Goal: Information Seeking & Learning: Check status

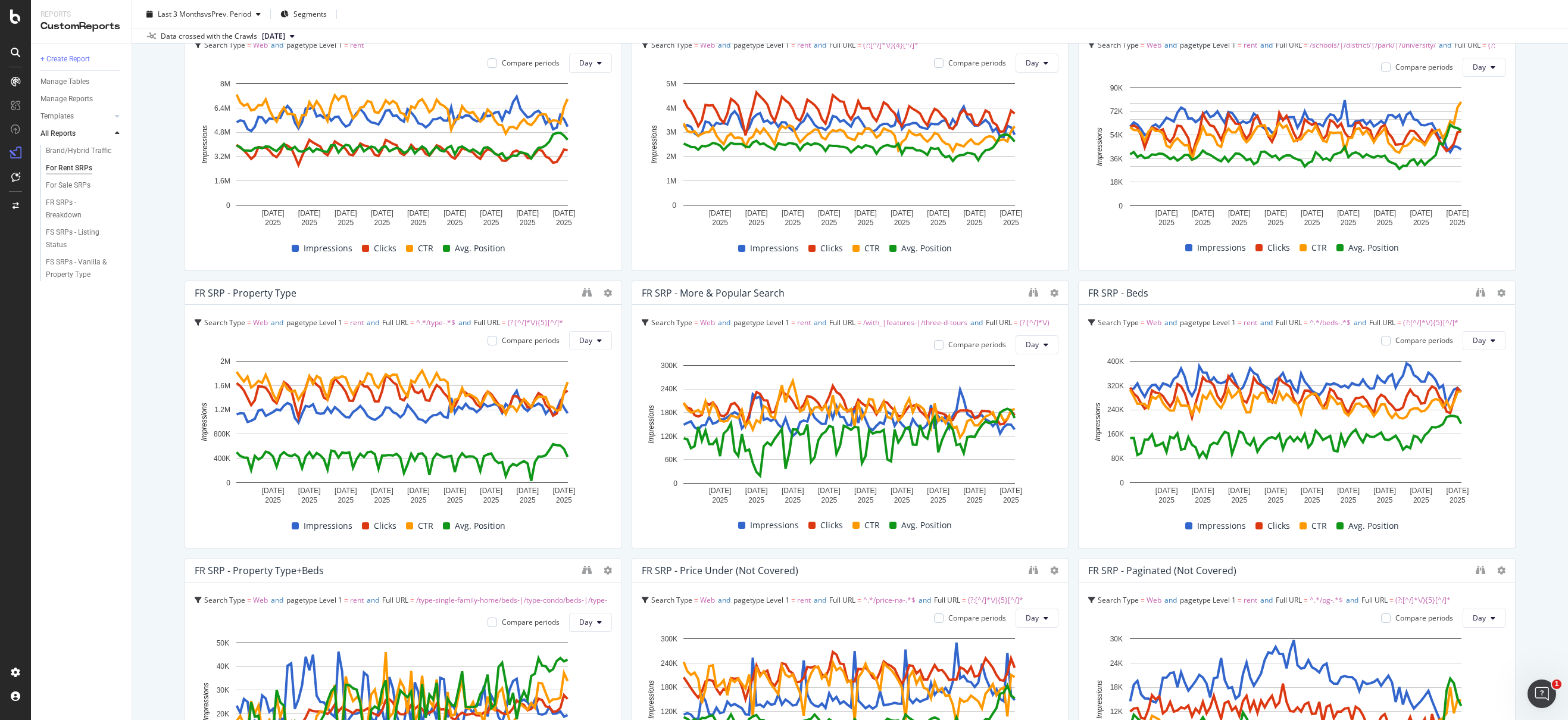
scroll to position [22, 0]
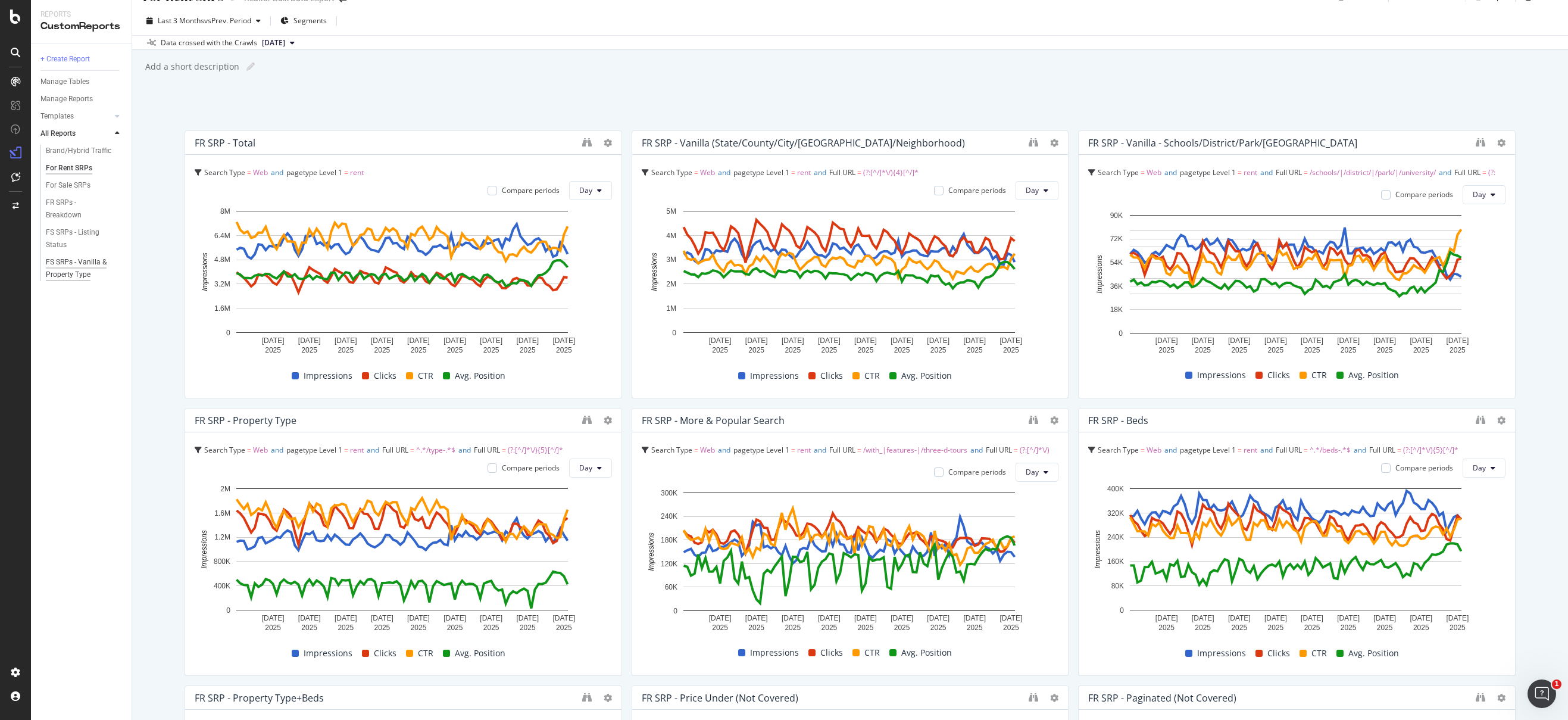
click at [69, 264] on div "FS SRPs - Vanilla & Property Type" at bounding box center [81, 269] width 70 height 25
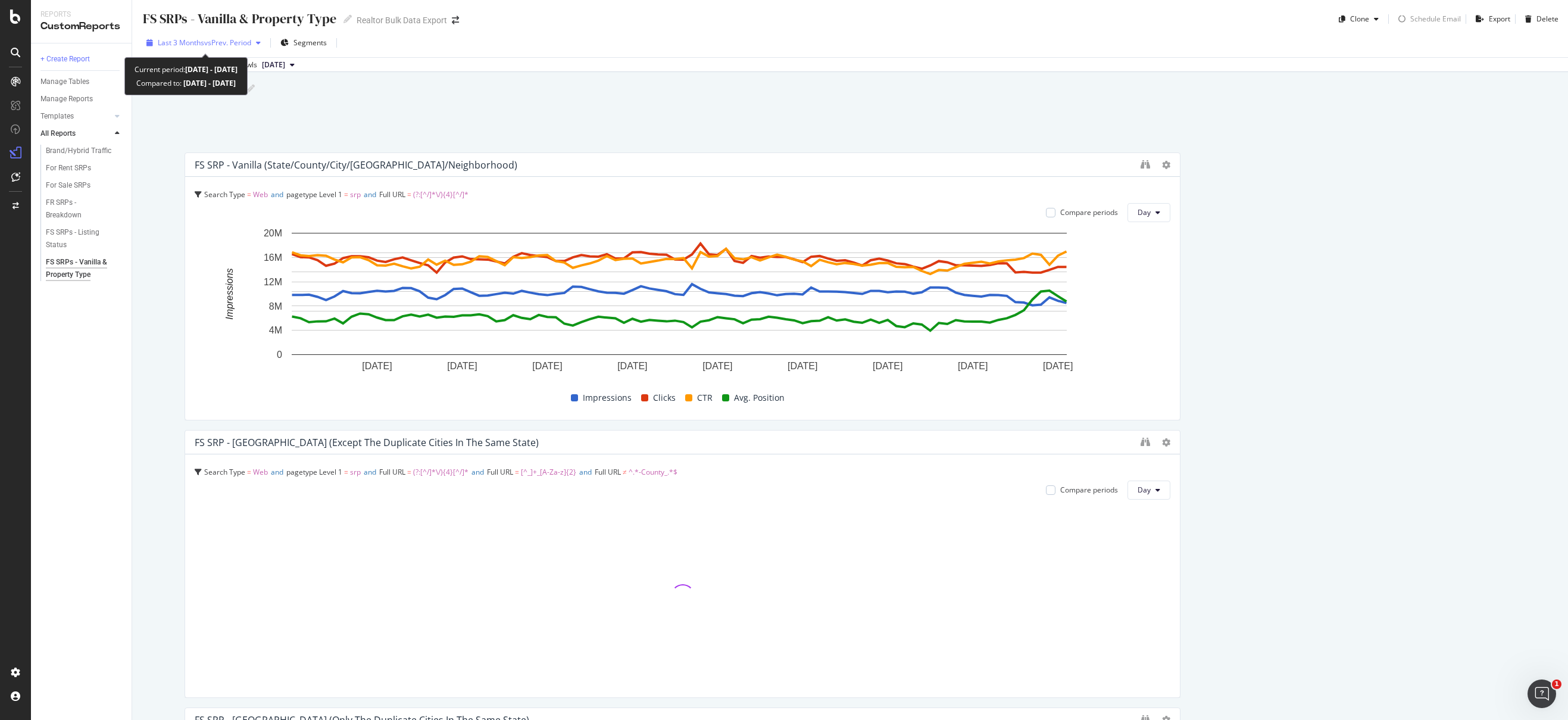
click at [232, 37] on span "vs Prev. Period" at bounding box center [227, 42] width 47 height 10
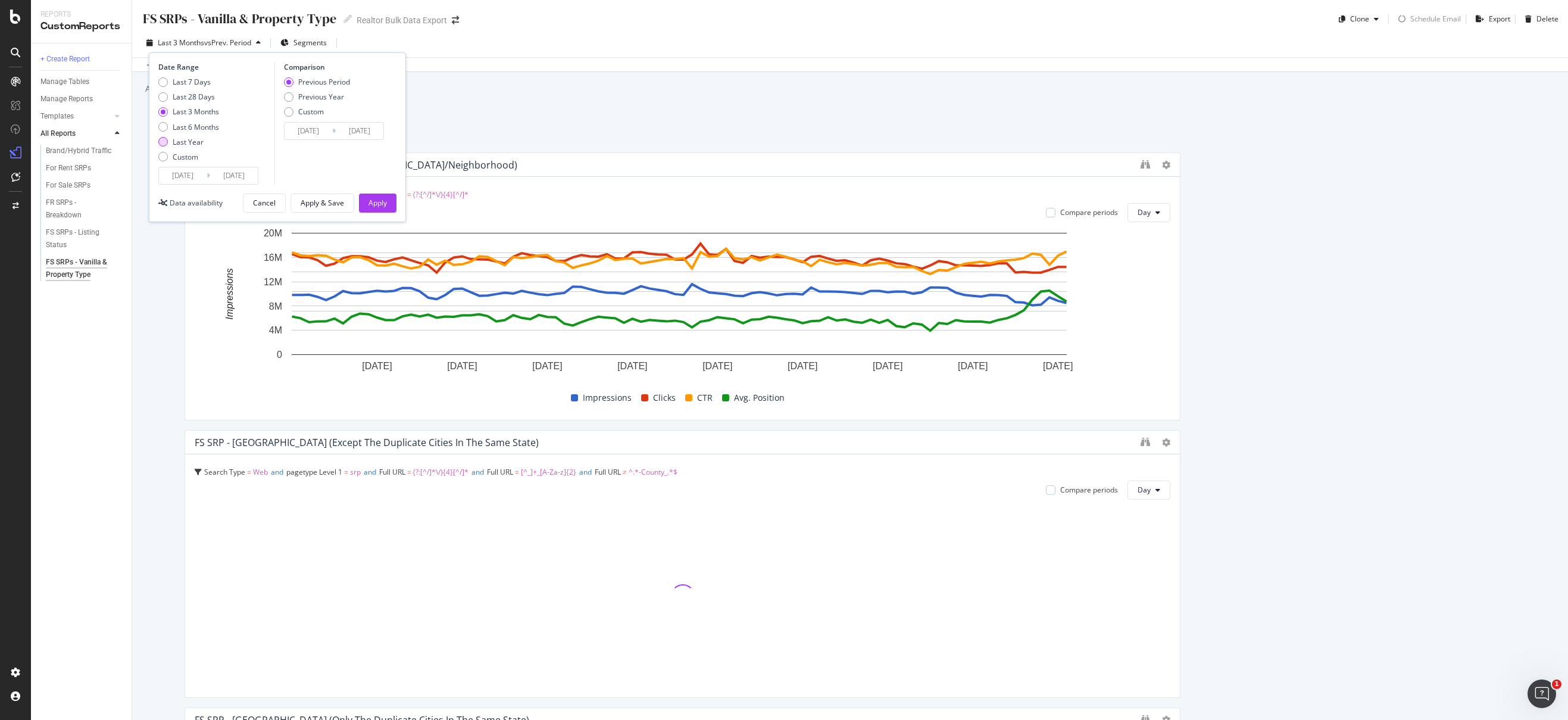
click at [189, 143] on div "Last Year" at bounding box center [188, 142] width 31 height 10
type input "2024/09/17"
type input "2023/09/18"
type input "2024/09/16"
click at [188, 179] on input "2024/09/17" at bounding box center [183, 175] width 47 height 17
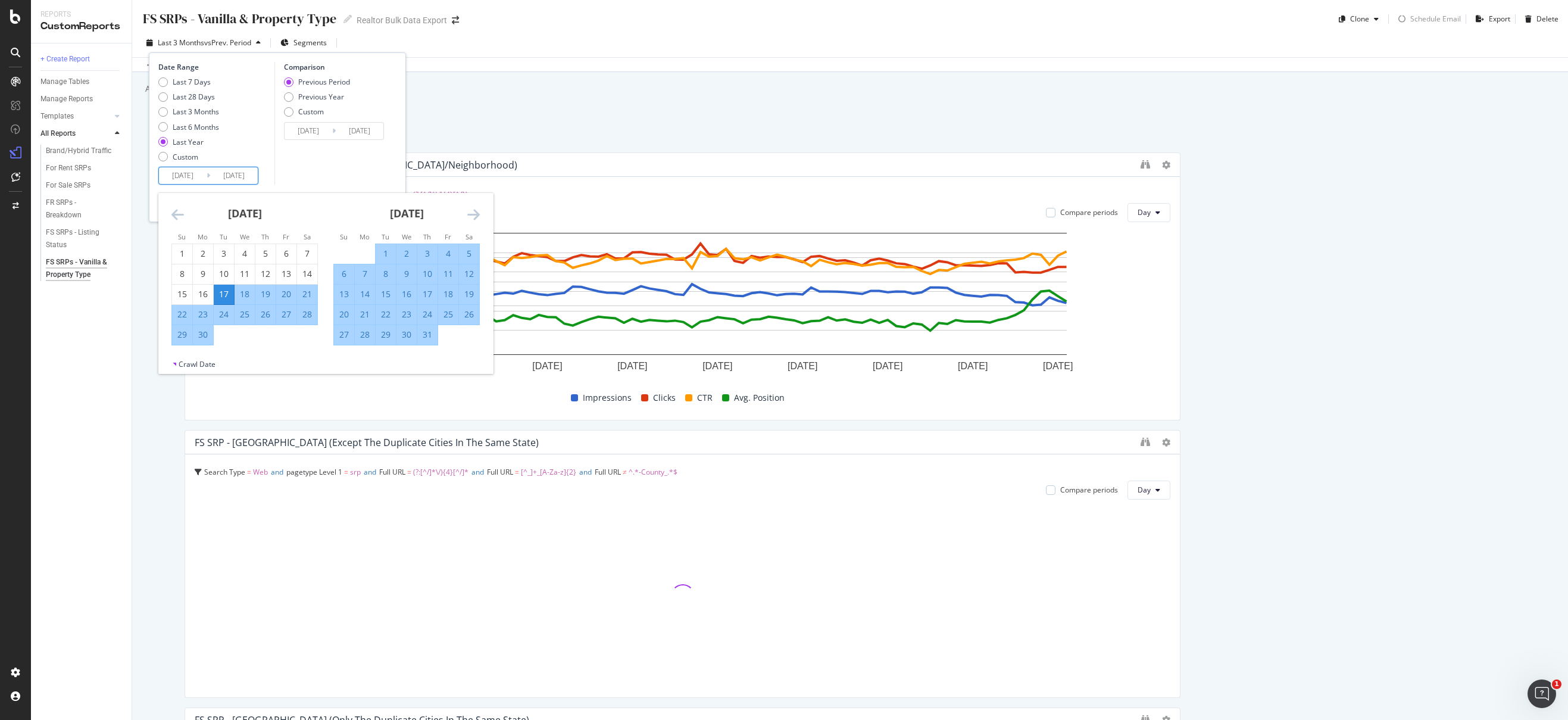
click at [175, 212] on icon "Move backward to switch to the previous month." at bounding box center [177, 215] width 12 height 14
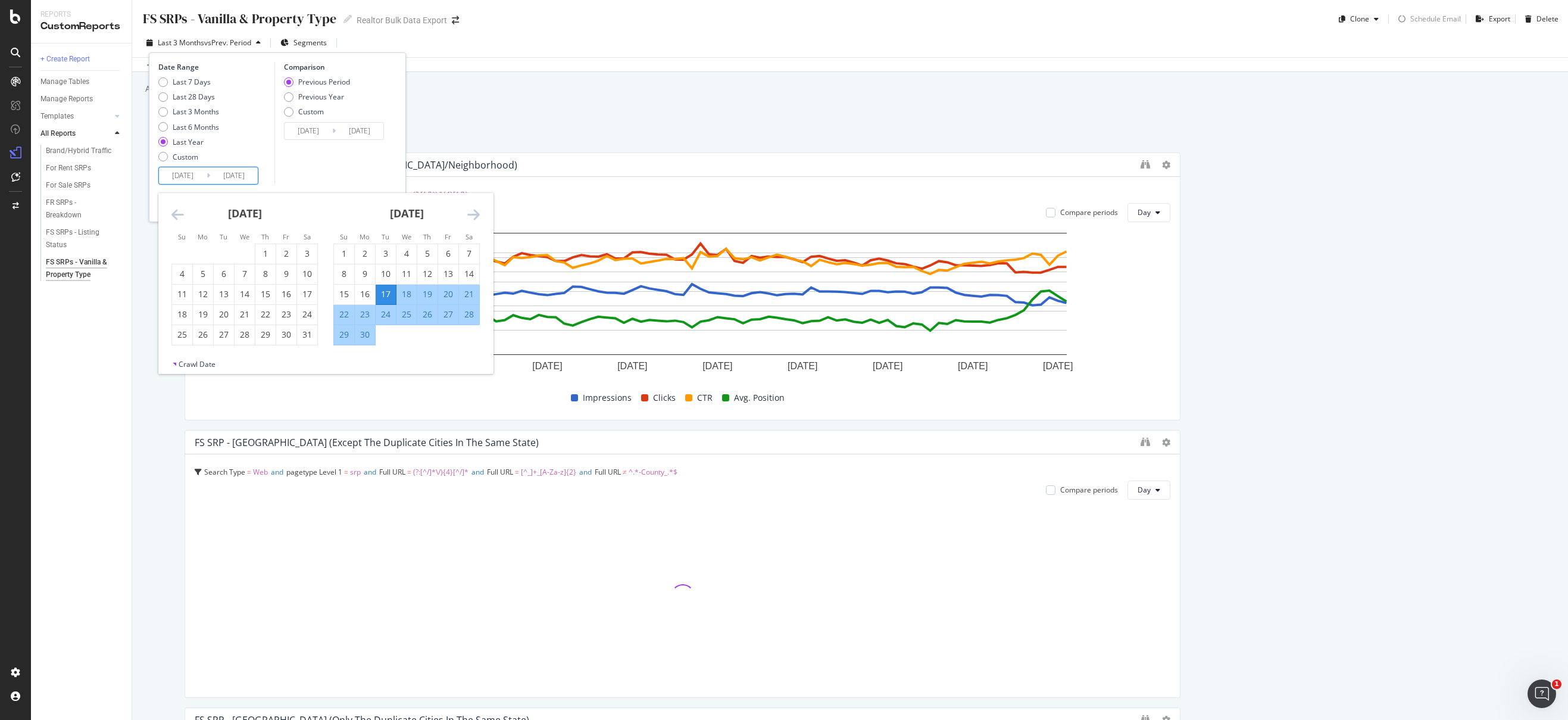
click at [175, 212] on icon "Move backward to switch to the previous month." at bounding box center [177, 215] width 12 height 14
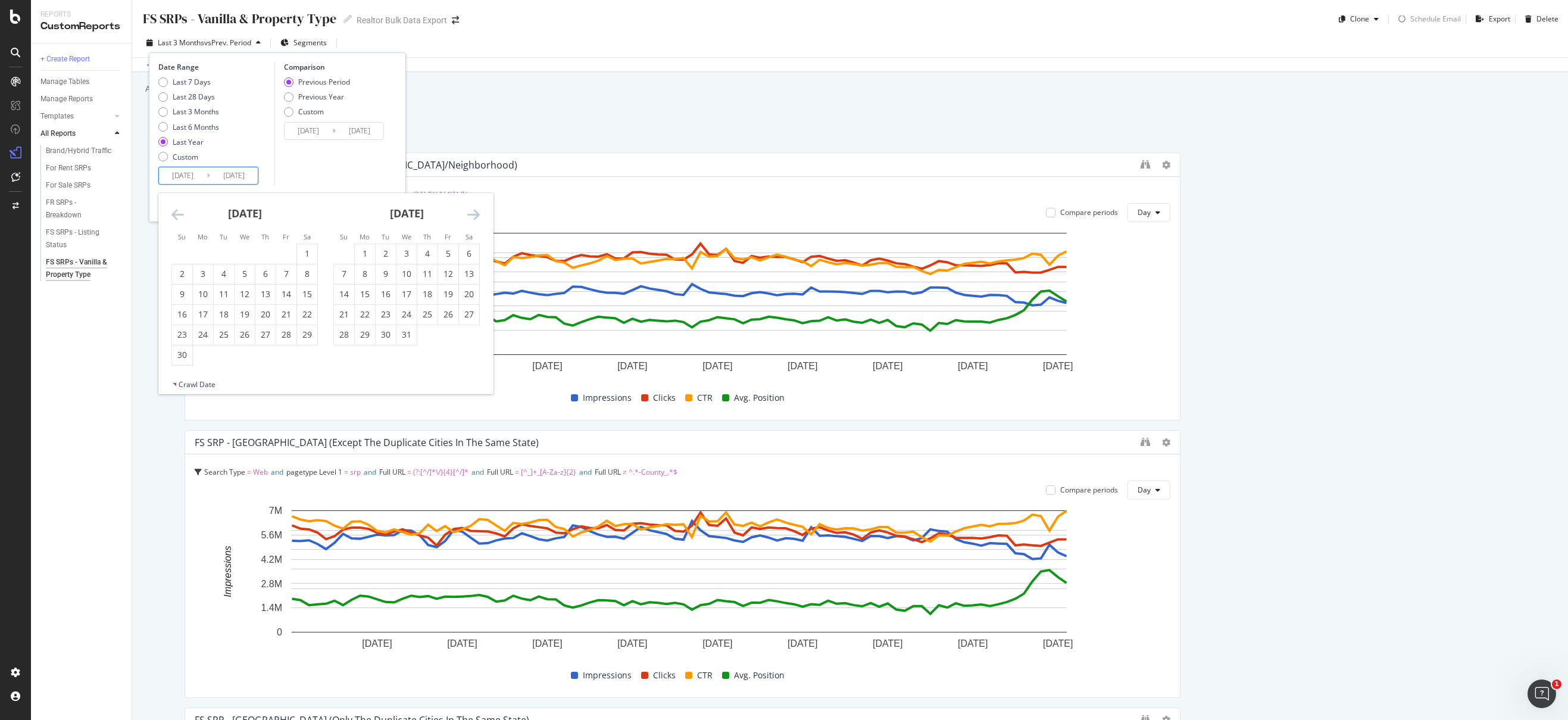
click at [352, 247] on td "Calendar" at bounding box center [344, 253] width 21 height 20
click at [358, 251] on div "1" at bounding box center [365, 253] width 20 height 12
type input "2024/07/01"
type input "2023/04/15"
type input "2024/06/30"
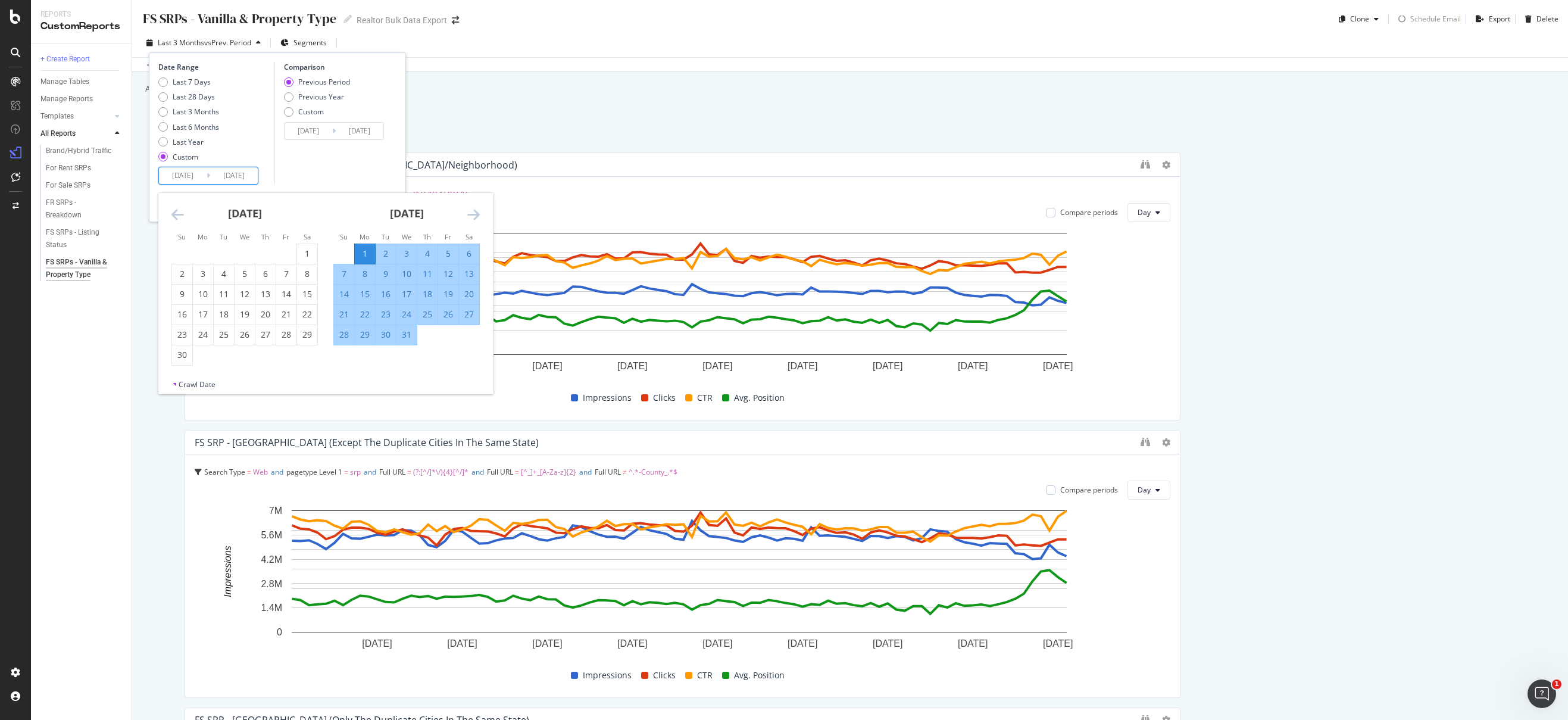
click at [340, 165] on div "Comparison Previous Period Previous Year Custom 2023/04/15 Navigate forward to …" at bounding box center [330, 123] width 113 height 122
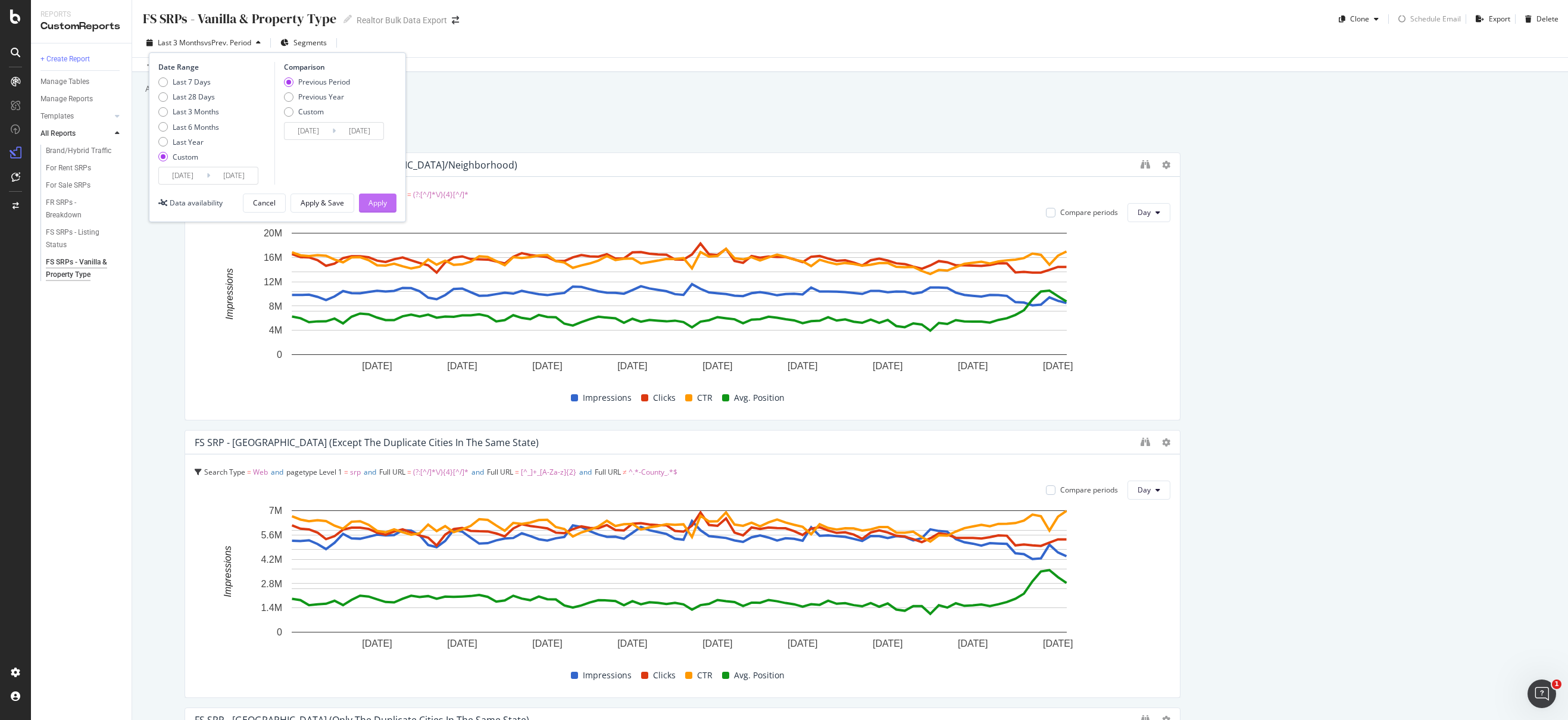
click at [373, 203] on div "Apply" at bounding box center [378, 203] width 19 height 10
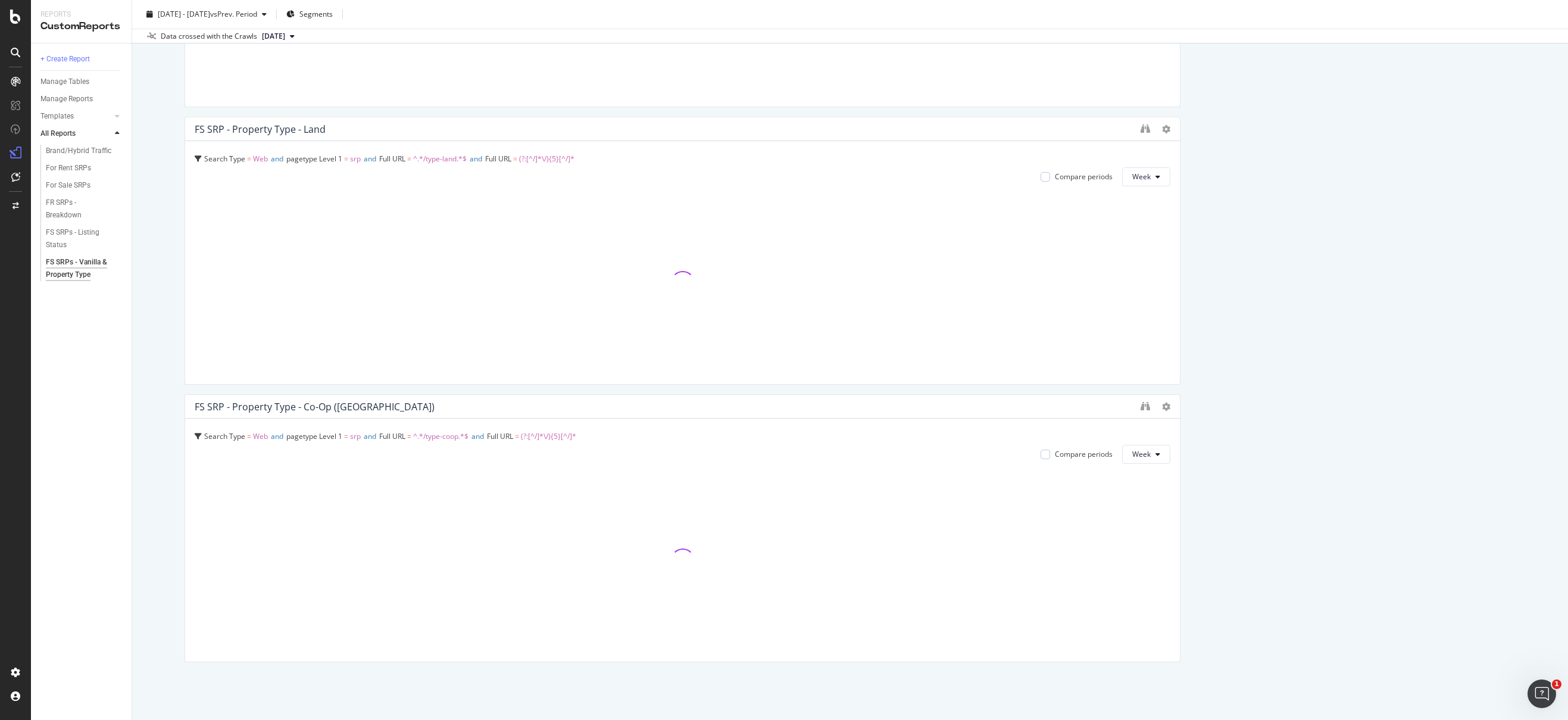
scroll to position [5068, 0]
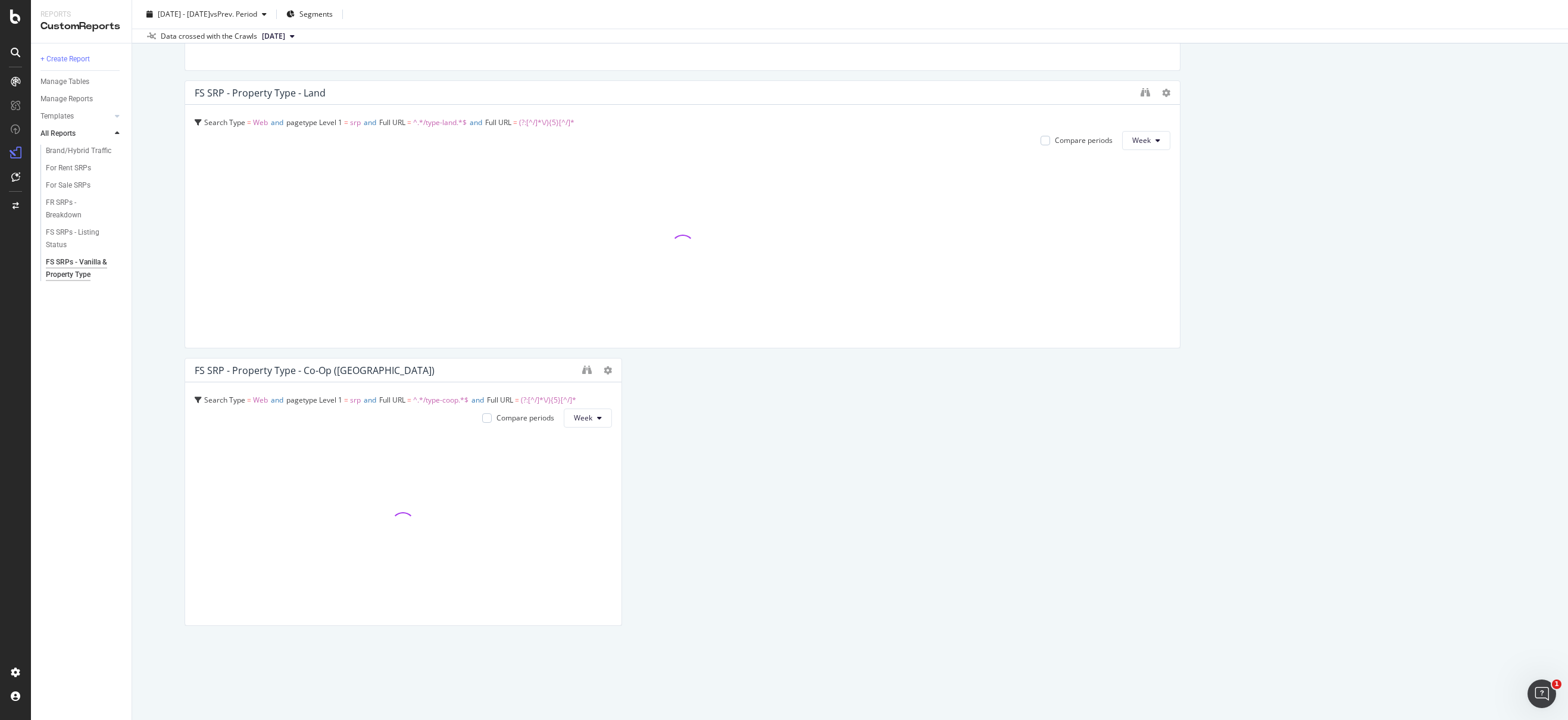
drag, startPoint x: 1171, startPoint y: 433, endPoint x: 383, endPoint y: 413, distance: 788.3
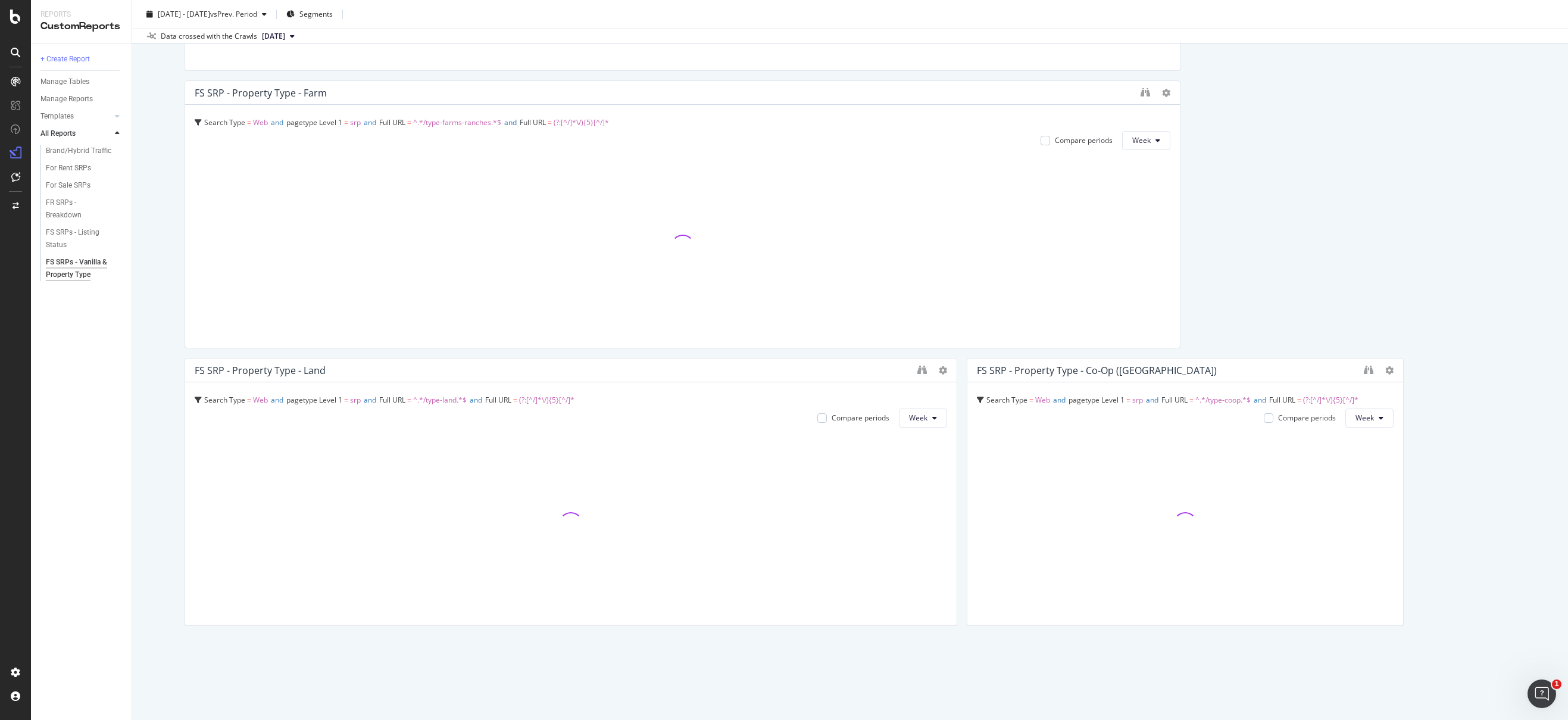
scroll to position [4791, 0]
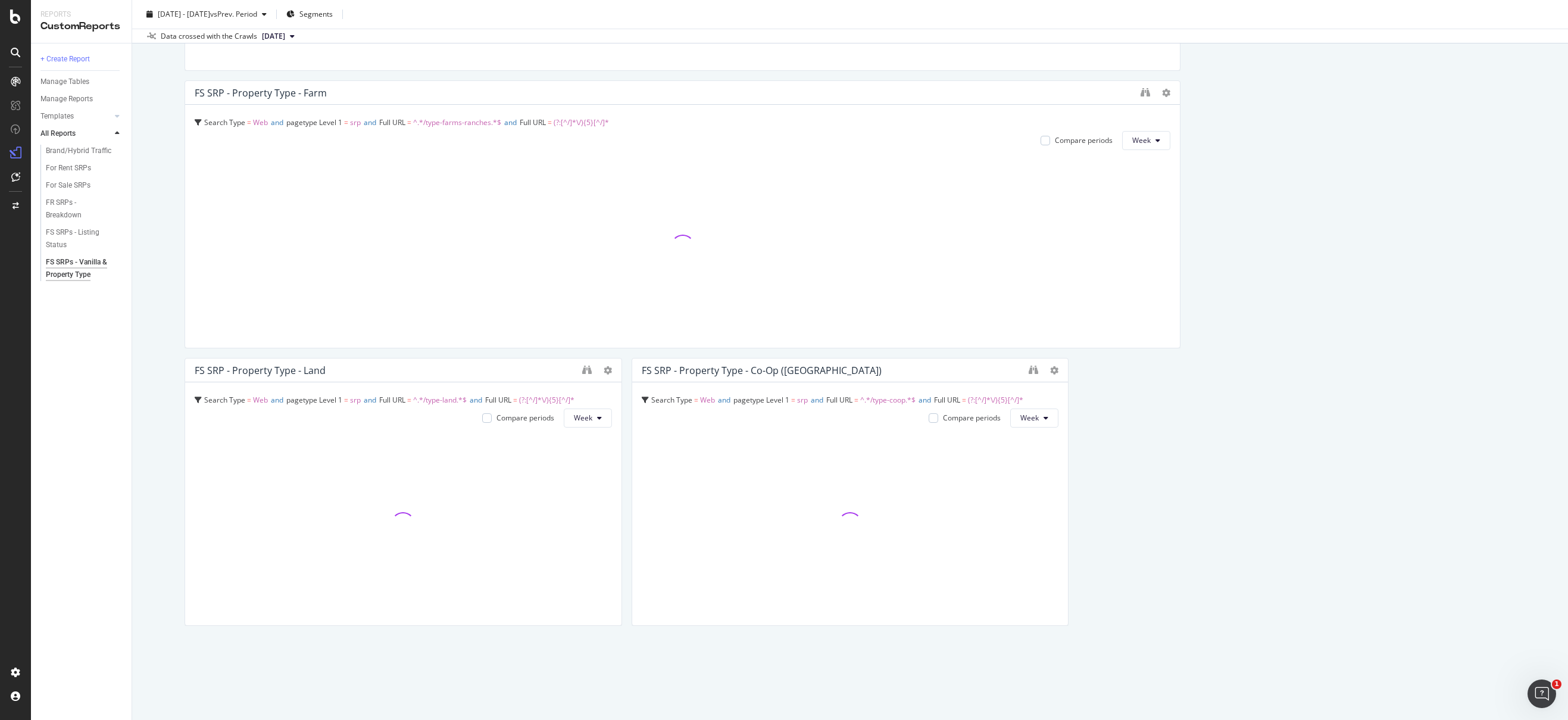
drag, startPoint x: 1171, startPoint y: 194, endPoint x: 209, endPoint y: 178, distance: 962.1
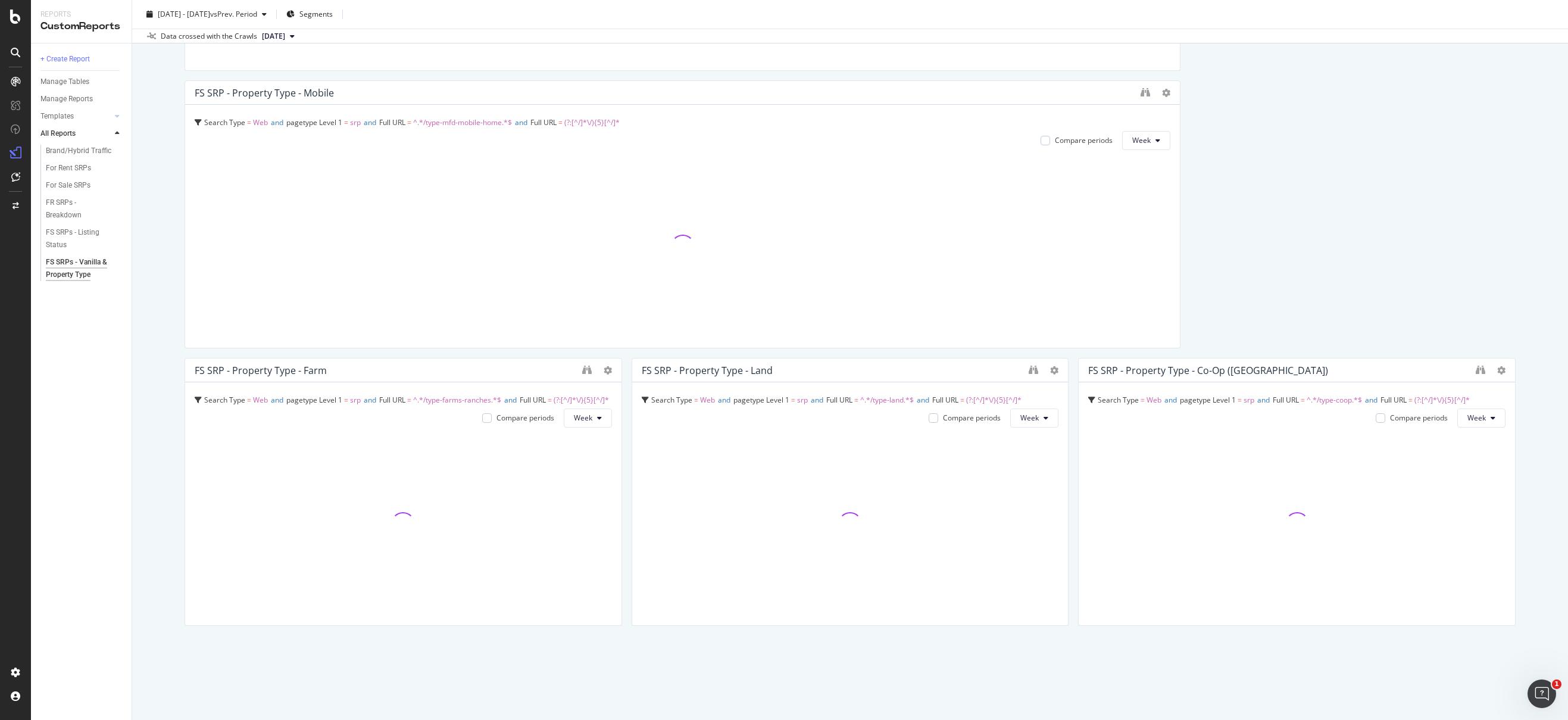
scroll to position [4513, 0]
drag, startPoint x: 1172, startPoint y: 200, endPoint x: -131, endPoint y: 184, distance: 1303.1
click at [0, 184] on html "Reports CustomReports + Create Report Manage Tables Manage Reports Templates AI…" at bounding box center [784, 360] width 1568 height 720
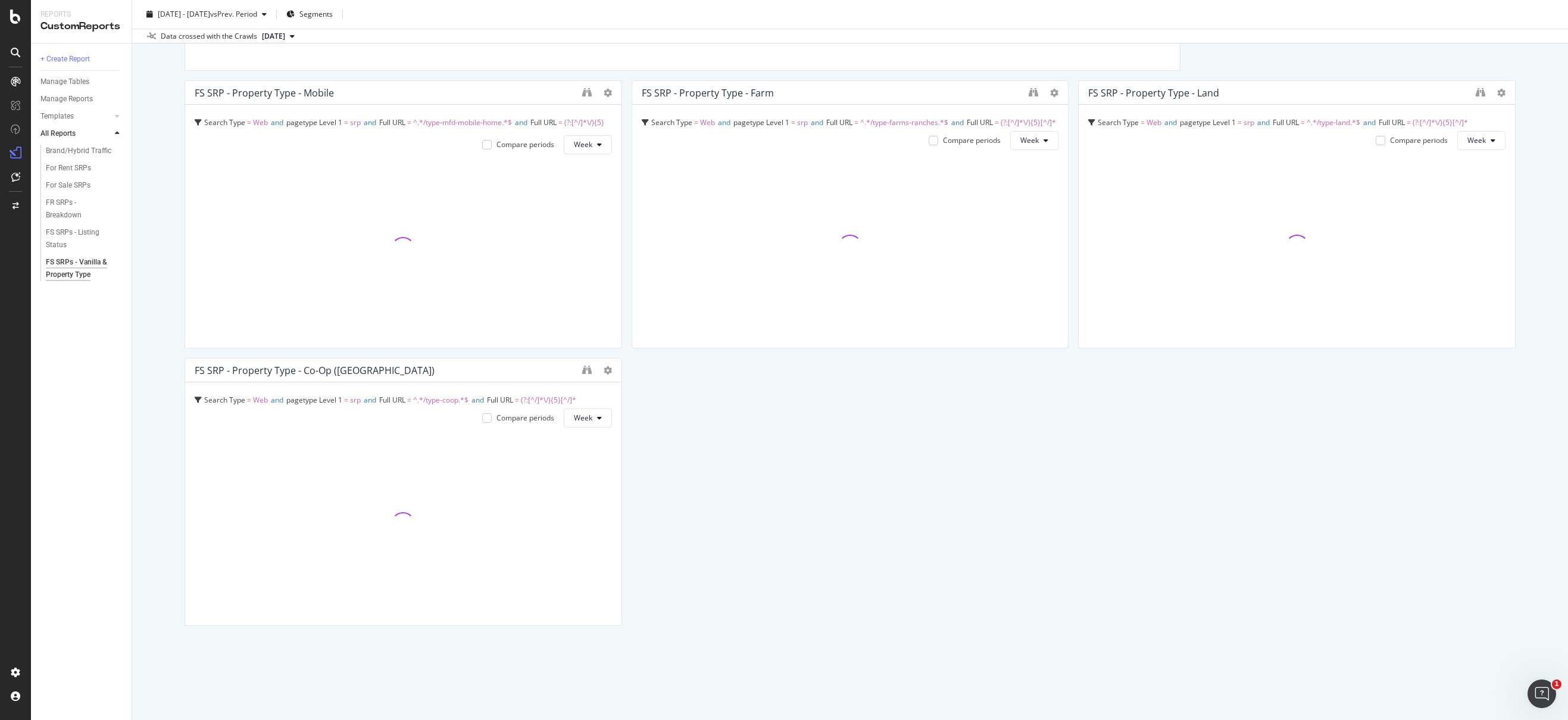
drag, startPoint x: 1170, startPoint y: 209, endPoint x: 154, endPoint y: 205, distance: 1016.0
click at [154, 205] on div "FS SRPs - Vanilla & Property Type FS SRPs - Vanilla & Property Type Realtor Bul…" at bounding box center [850, 360] width 1436 height 720
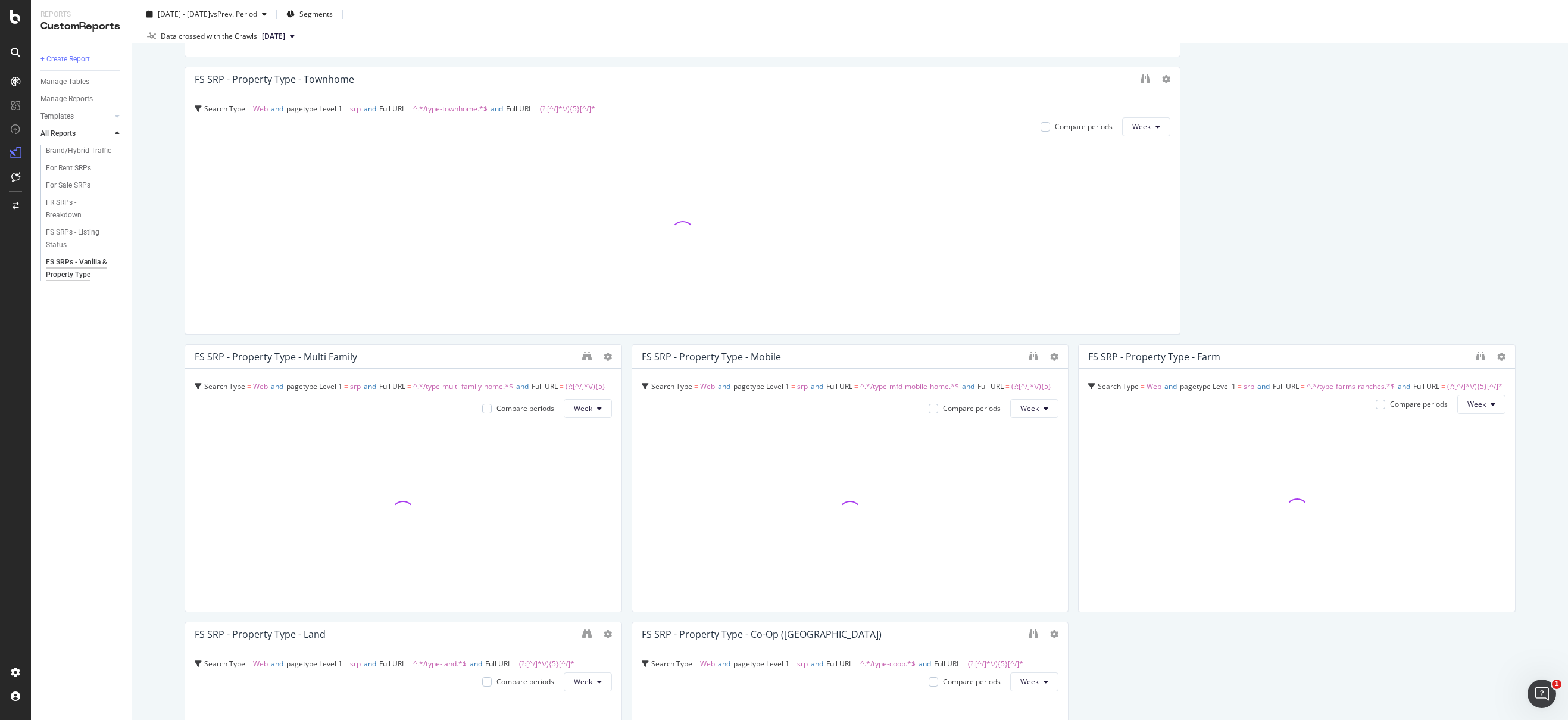
drag, startPoint x: 1169, startPoint y: 369, endPoint x: 91, endPoint y: 369, distance: 1078.0
click at [91, 369] on div "Reports CustomReports + Create Report Manage Tables Manage Reports Templates AI…" at bounding box center [799, 360] width 1537 height 720
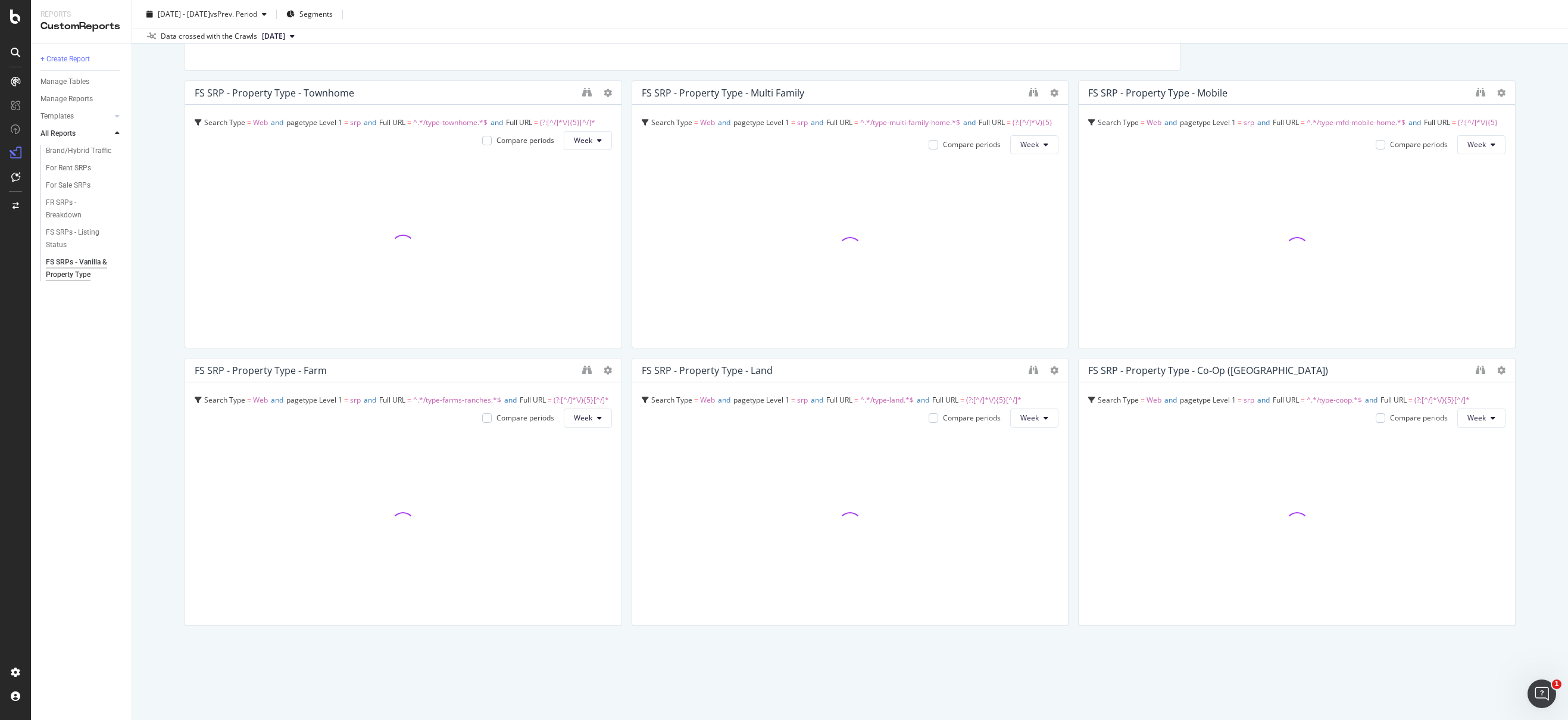
scroll to position [3958, 0]
drag, startPoint x: 770, startPoint y: 212, endPoint x: -53, endPoint y: 214, distance: 823.0
click at [0, 214] on html "Reports CustomReports + Create Report Manage Tables Manage Reports Templates AI…" at bounding box center [784, 360] width 1568 height 720
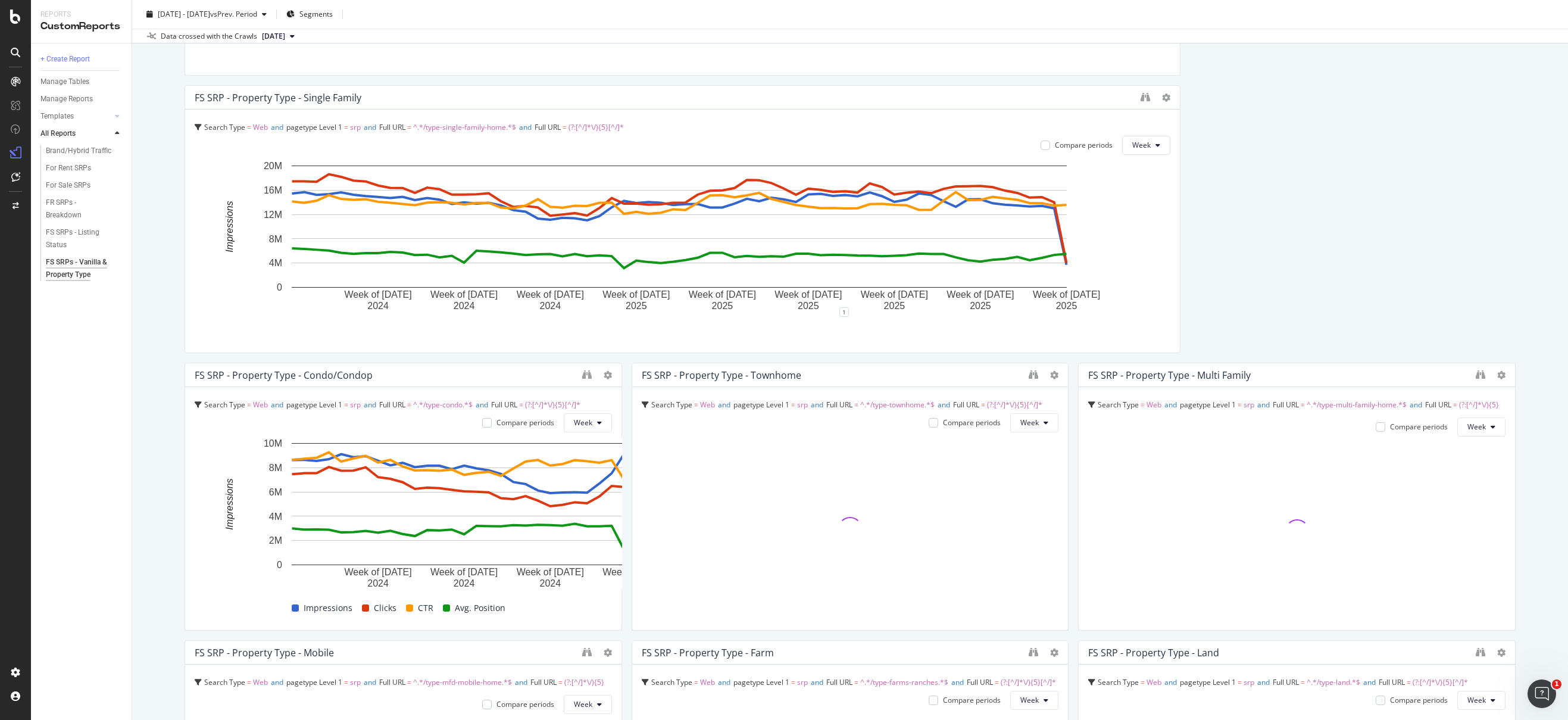
drag, startPoint x: 1172, startPoint y: 422, endPoint x: 205, endPoint y: 392, distance: 967.5
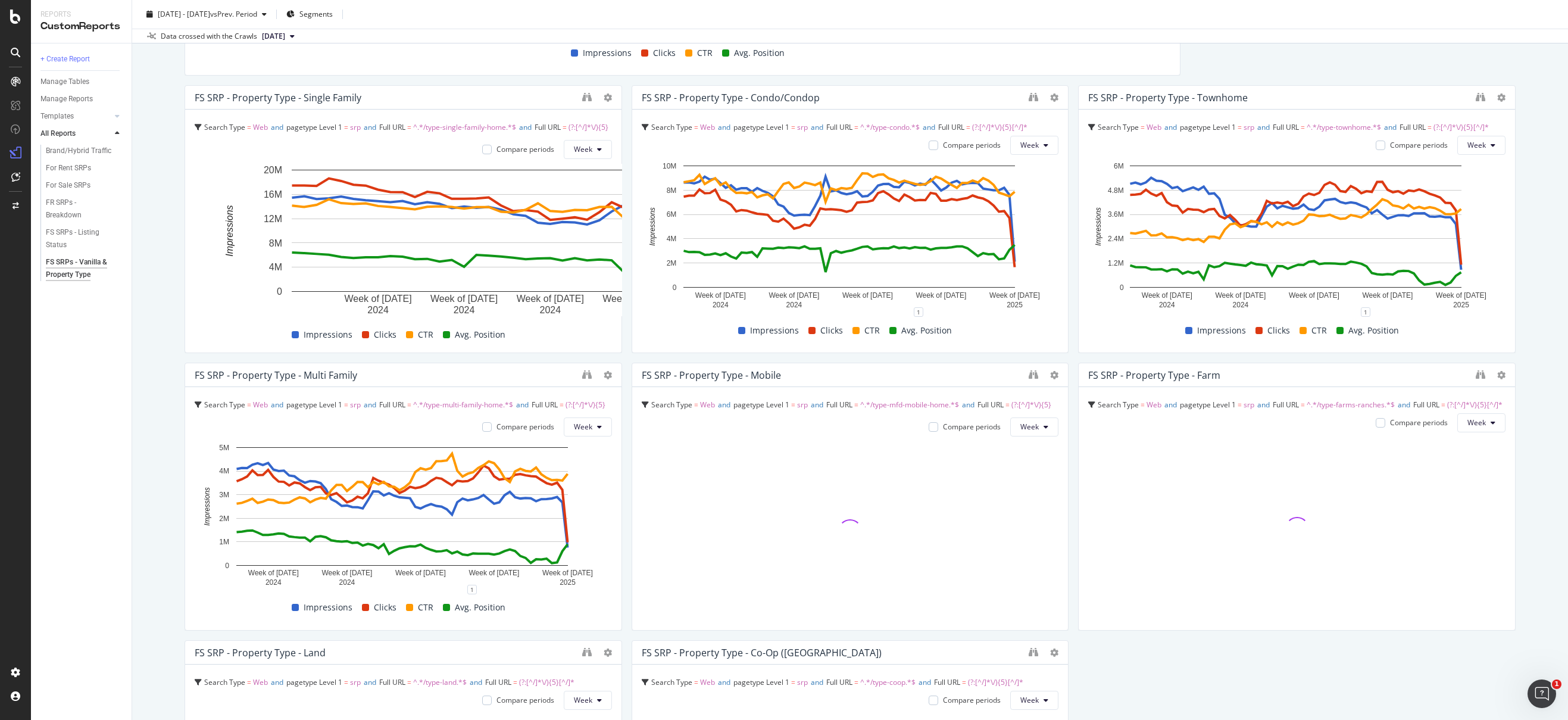
drag, startPoint x: 1166, startPoint y: 240, endPoint x: 169, endPoint y: 256, distance: 997.1
click at [169, 256] on div "FS SRPs - Vanilla & Property Type FS SRPs - Vanilla & Property Type Realtor Bul…" at bounding box center [850, 360] width 1436 height 720
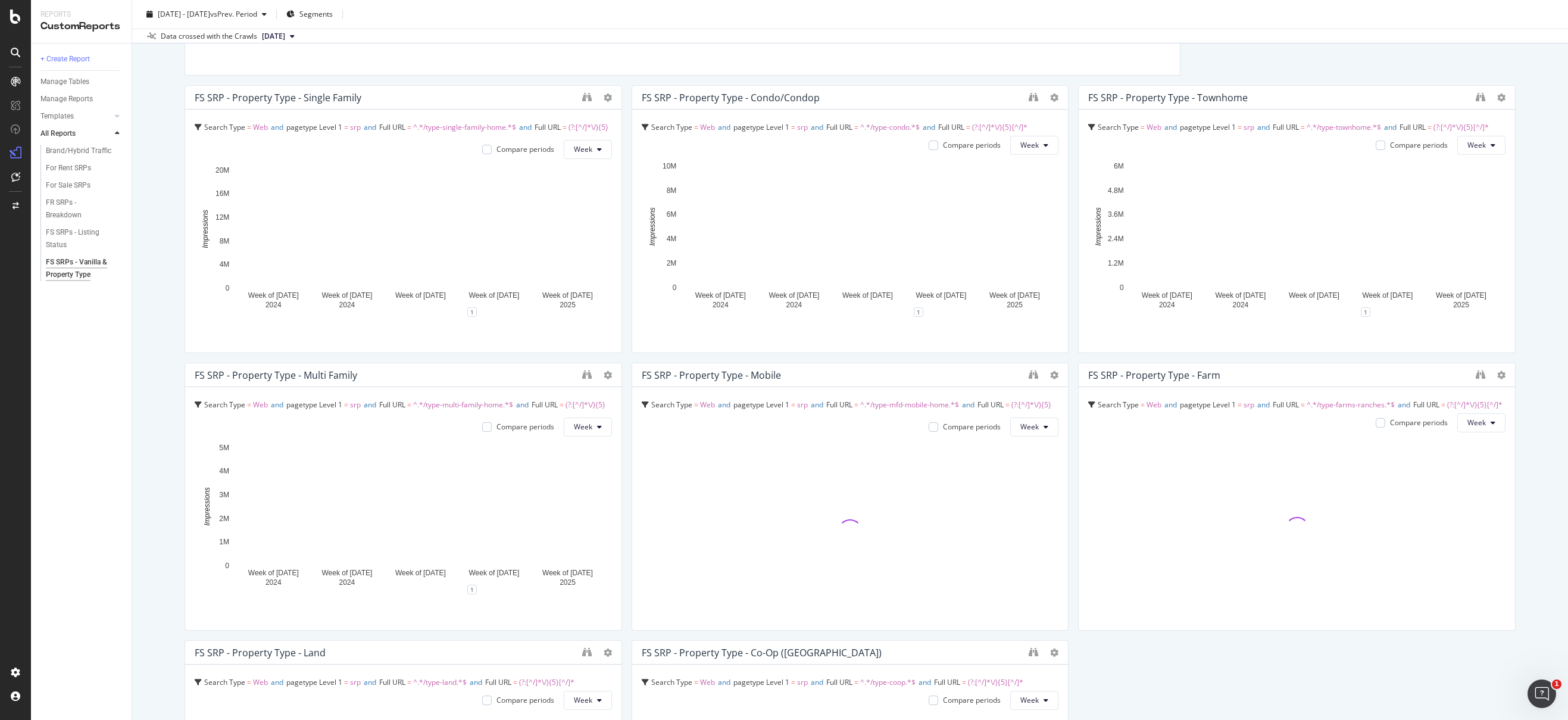
scroll to position [2712, 0]
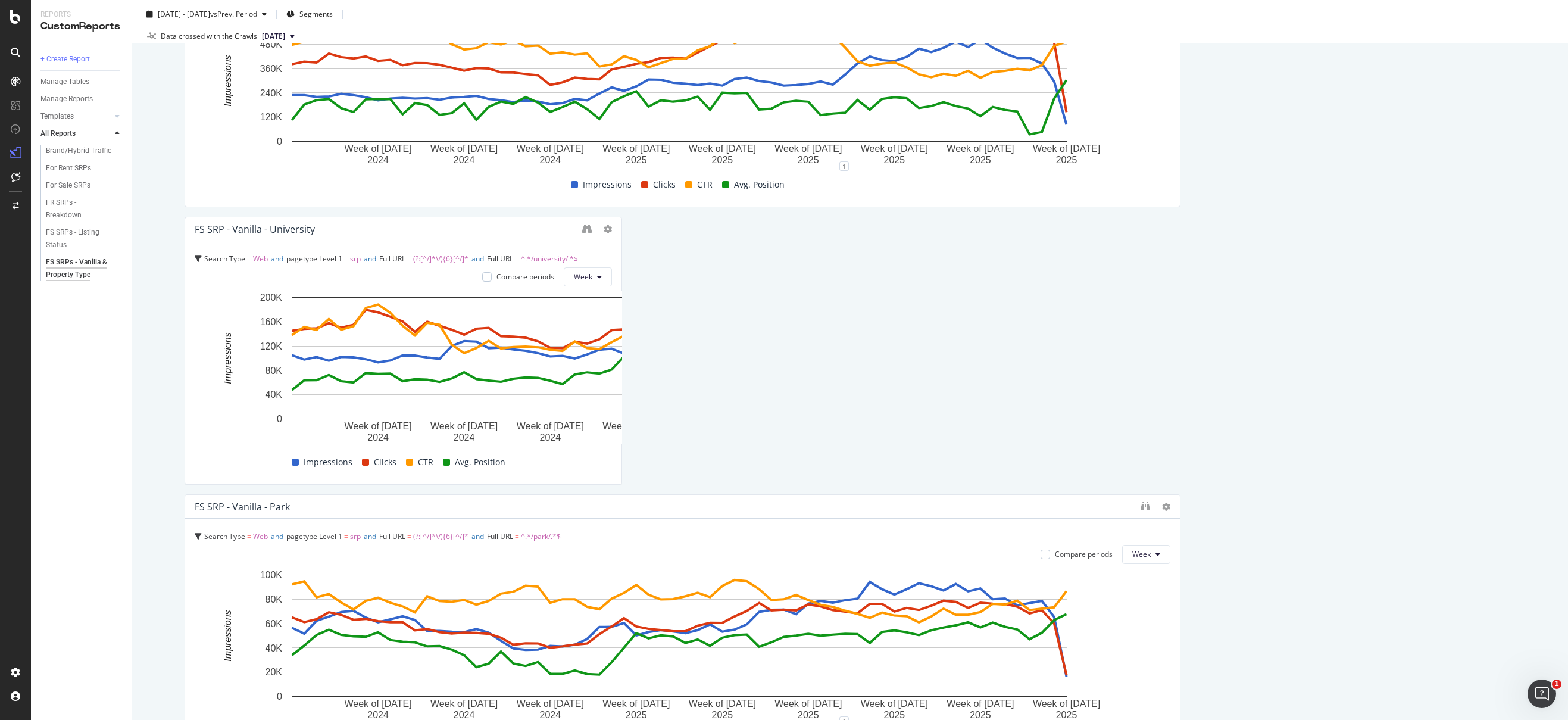
drag, startPoint x: 1170, startPoint y: 357, endPoint x: 104, endPoint y: 285, distance: 1068.4
click at [104, 285] on div "Reports CustomReports + Create Report Manage Tables Manage Reports Templates AI…" at bounding box center [799, 360] width 1537 height 720
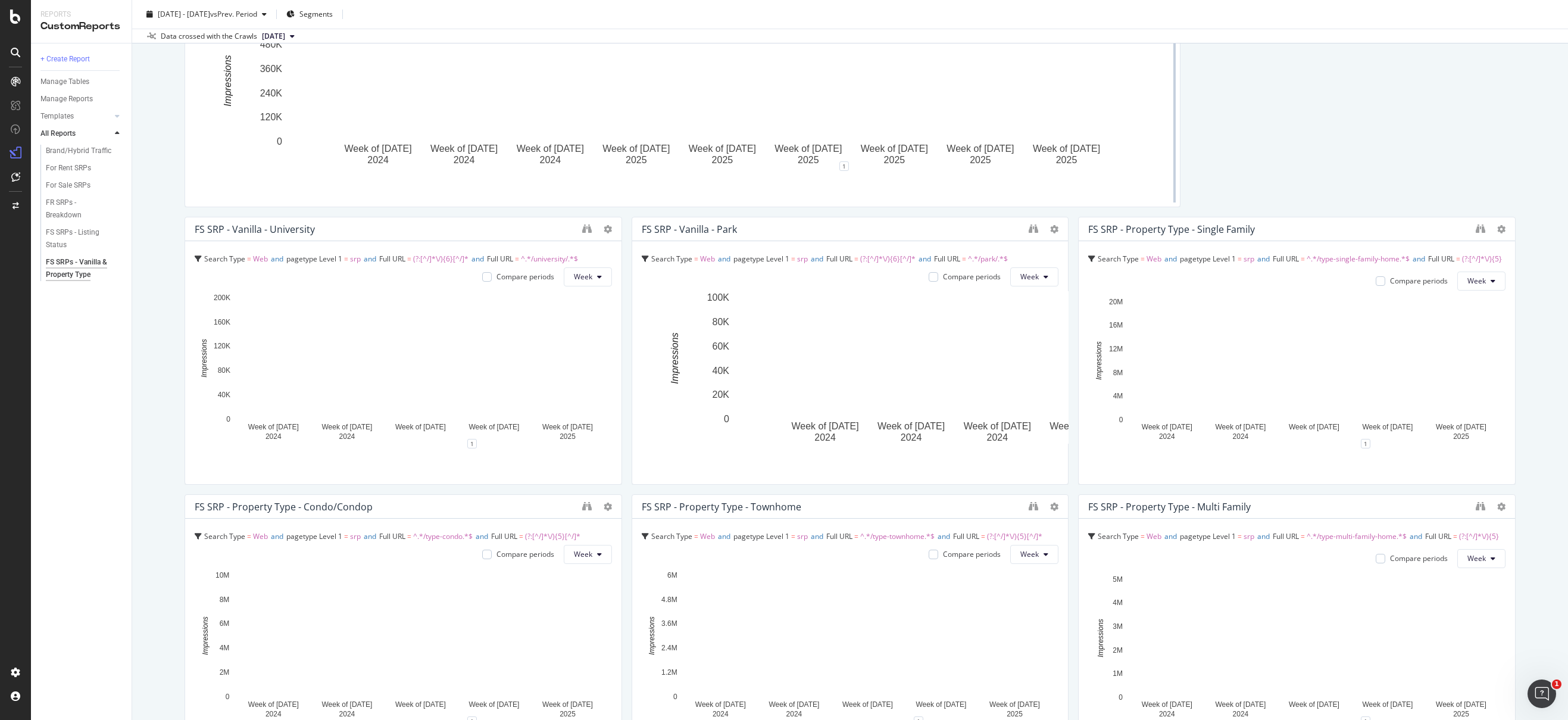
drag, startPoint x: 269, startPoint y: 529, endPoint x: 1171, endPoint y: 97, distance: 1000.1
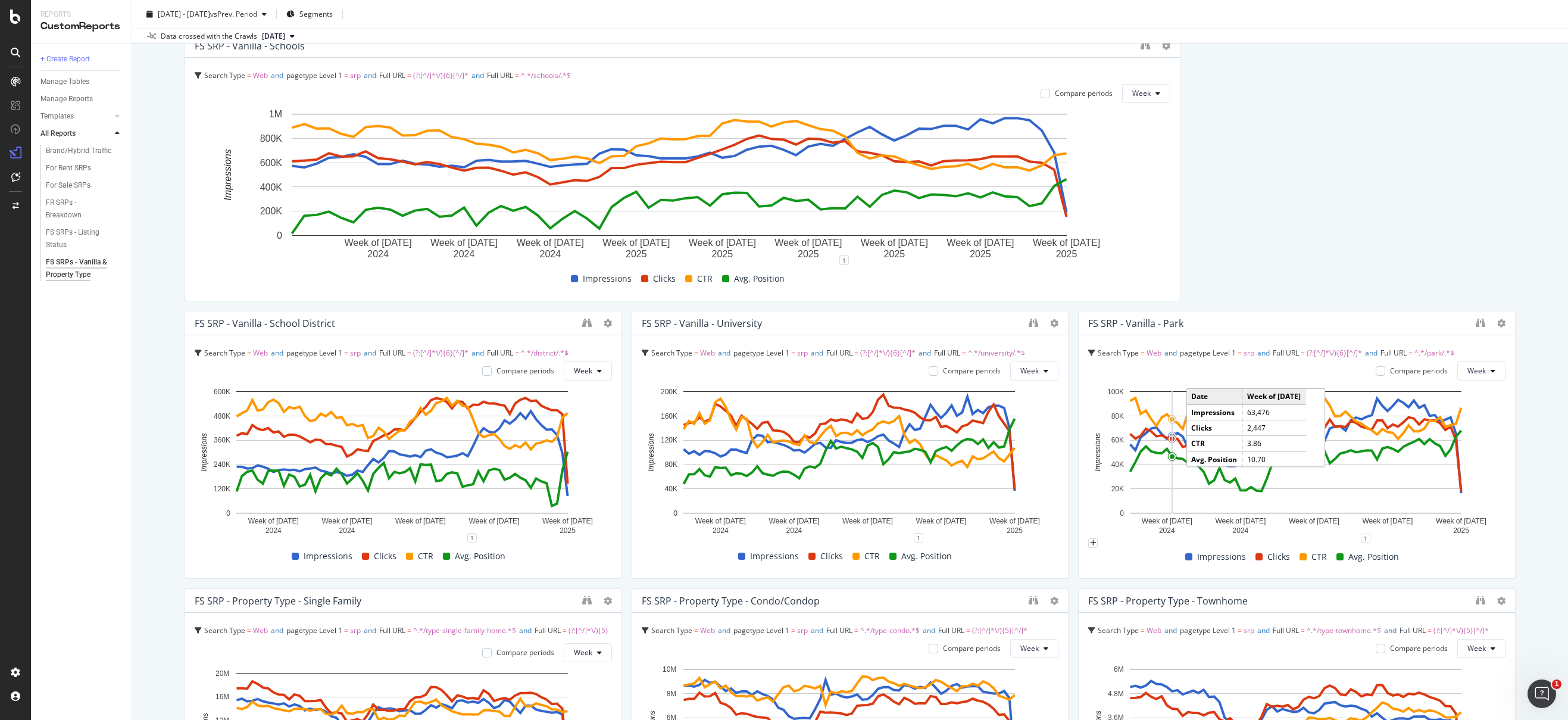
scroll to position [2129, 0]
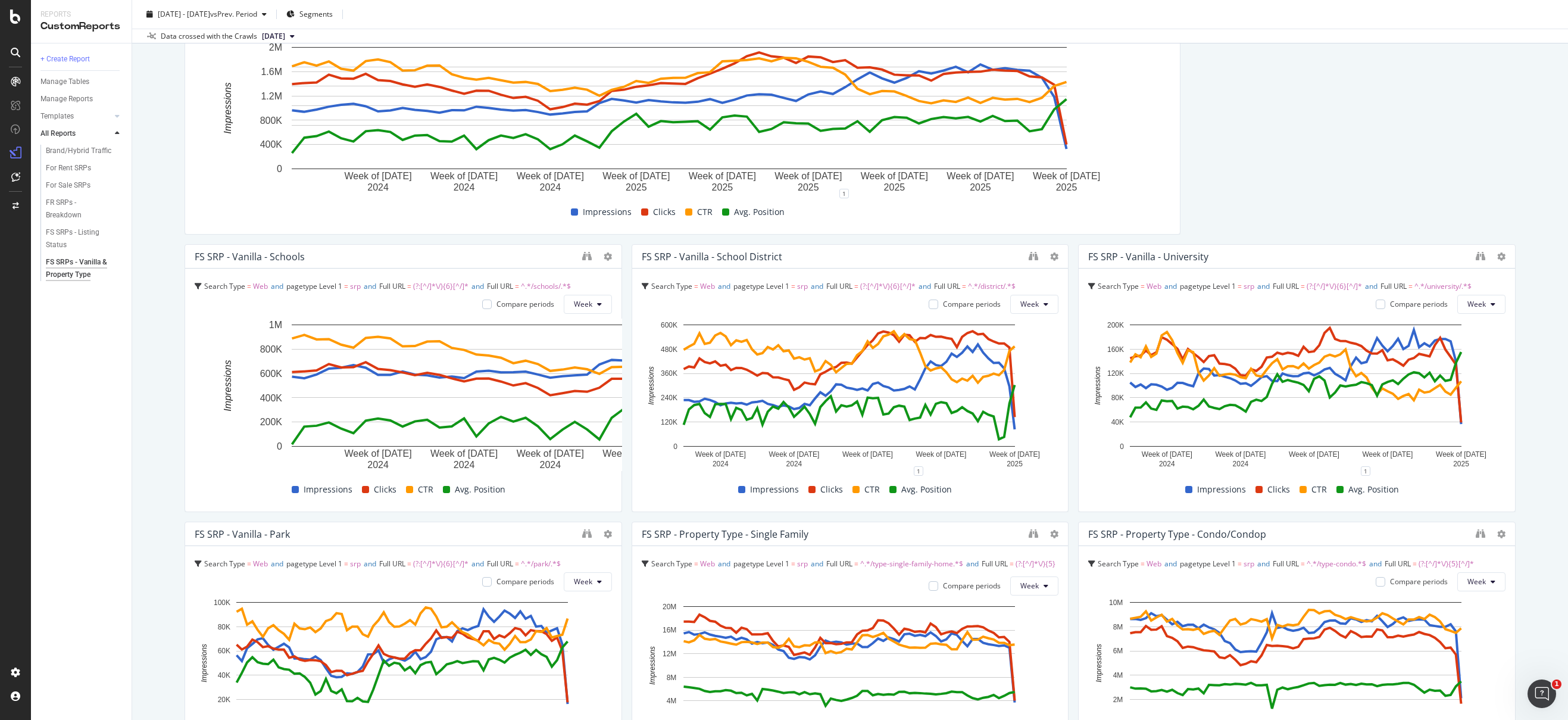
drag, startPoint x: 1168, startPoint y: 278, endPoint x: -280, endPoint y: 236, distance: 1448.6
click at [0, 236] on html "Reports CustomReports + Create Report Manage Tables Manage Reports Templates AI…" at bounding box center [784, 360] width 1568 height 720
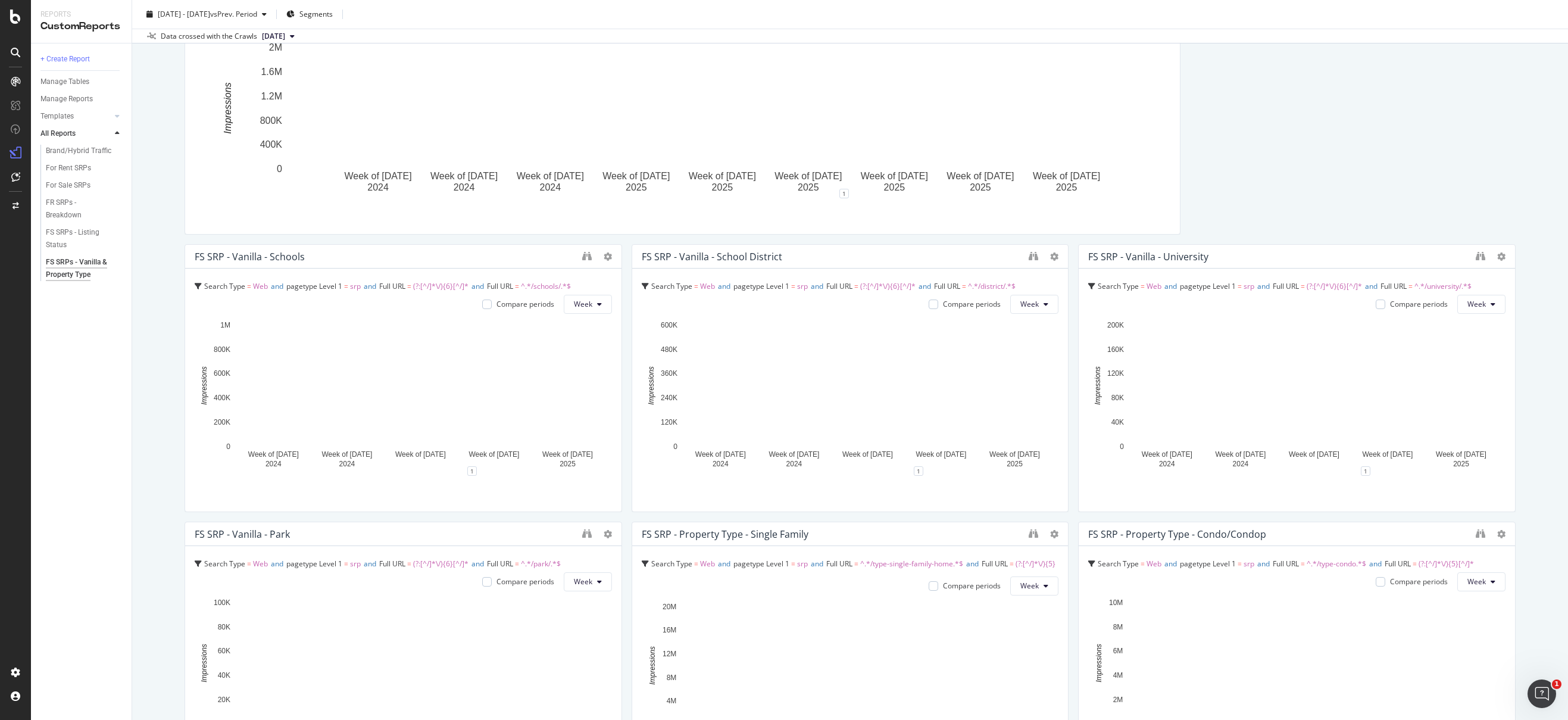
scroll to position [1559, 0]
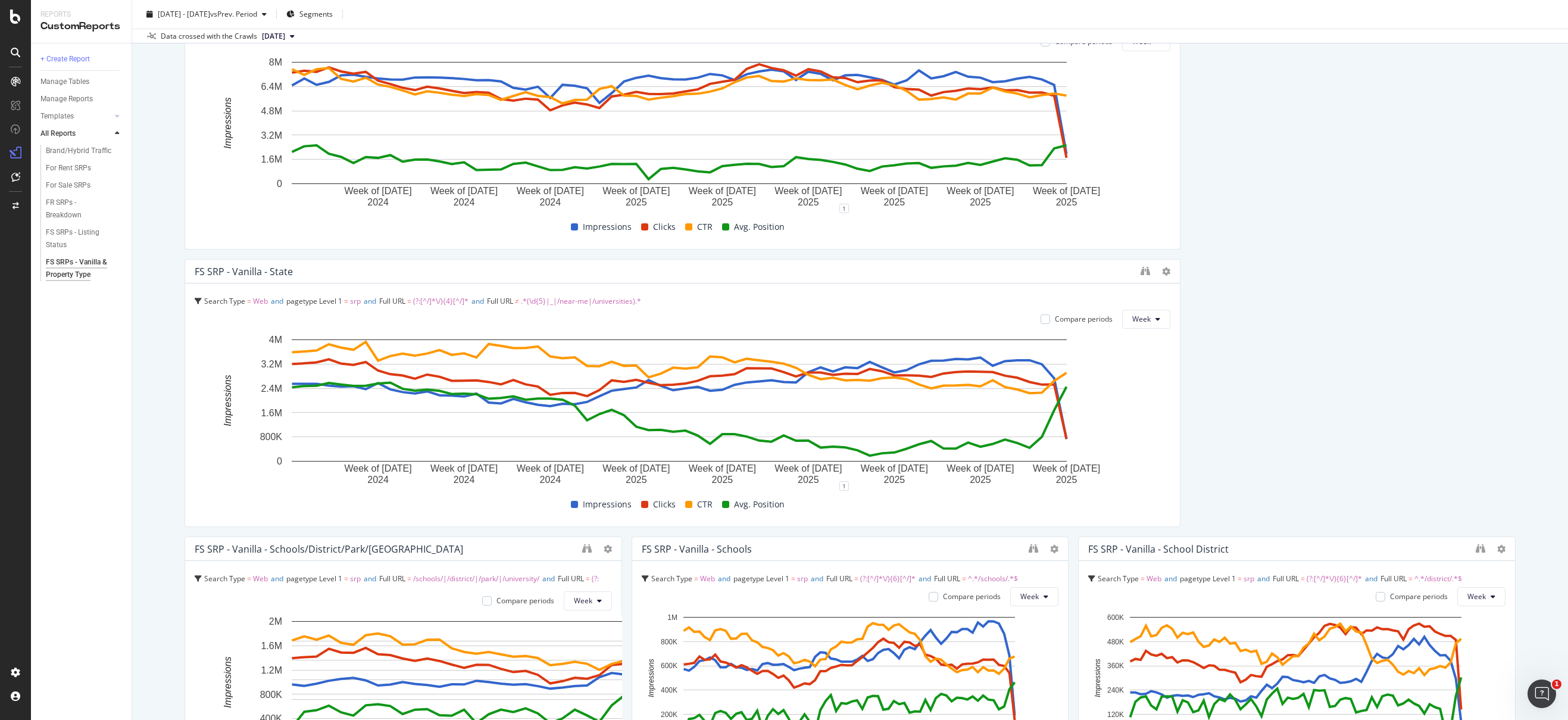
drag, startPoint x: 1172, startPoint y: 565, endPoint x: 384, endPoint y: 565, distance: 788.0
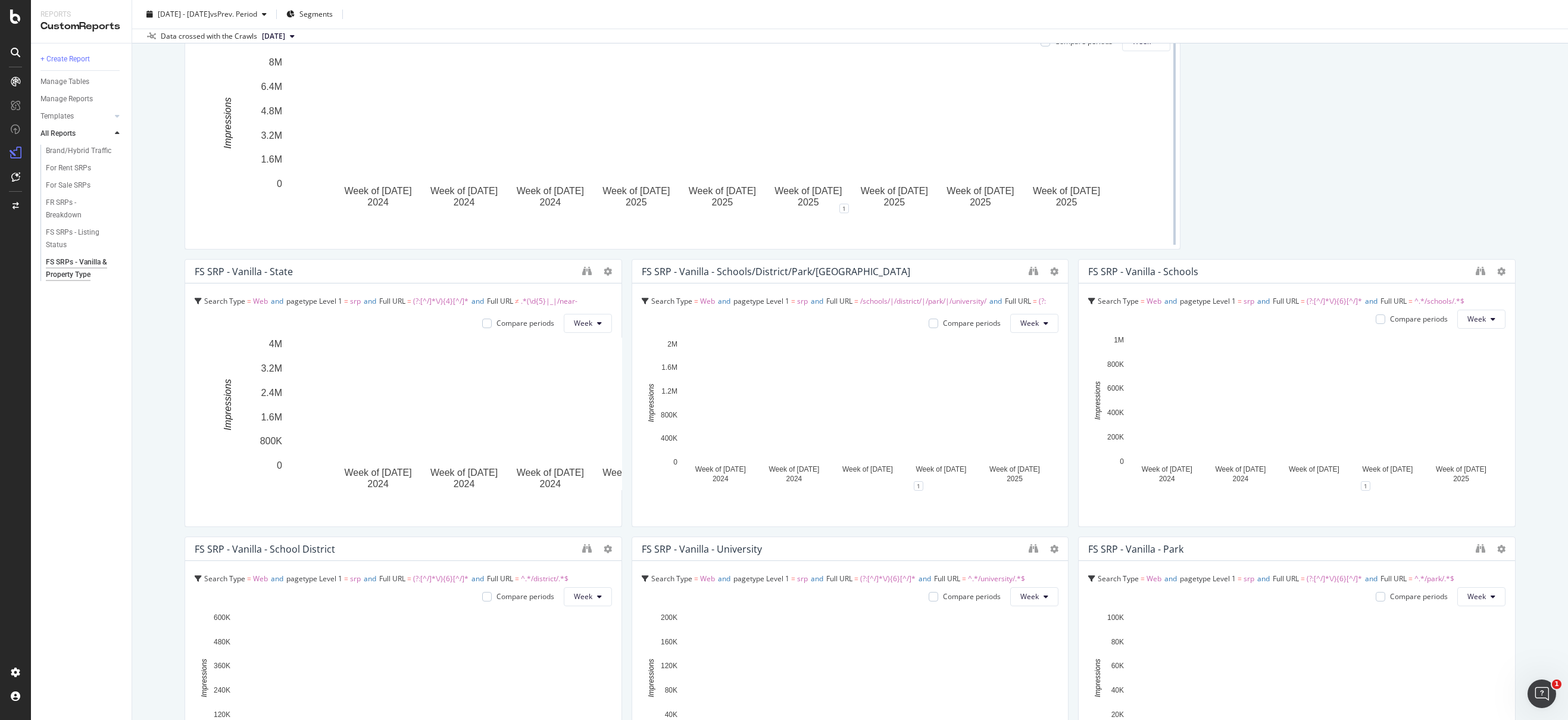
drag, startPoint x: -10, startPoint y: 388, endPoint x: 1170, endPoint y: 186, distance: 1197.2
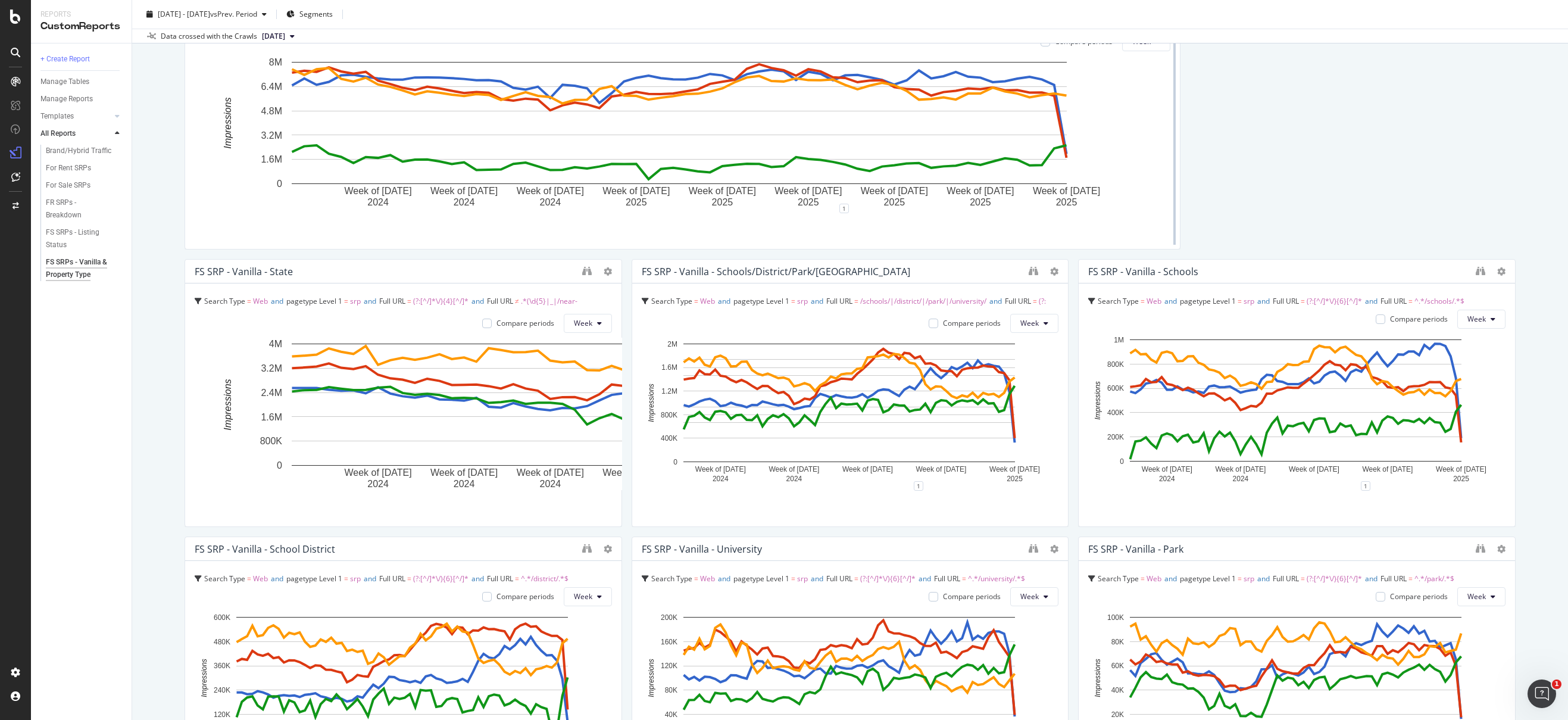
click at [0, 366] on html "Reports CustomReports + Create Report Manage Tables Manage Reports Templates AI…" at bounding box center [784, 360] width 1568 height 720
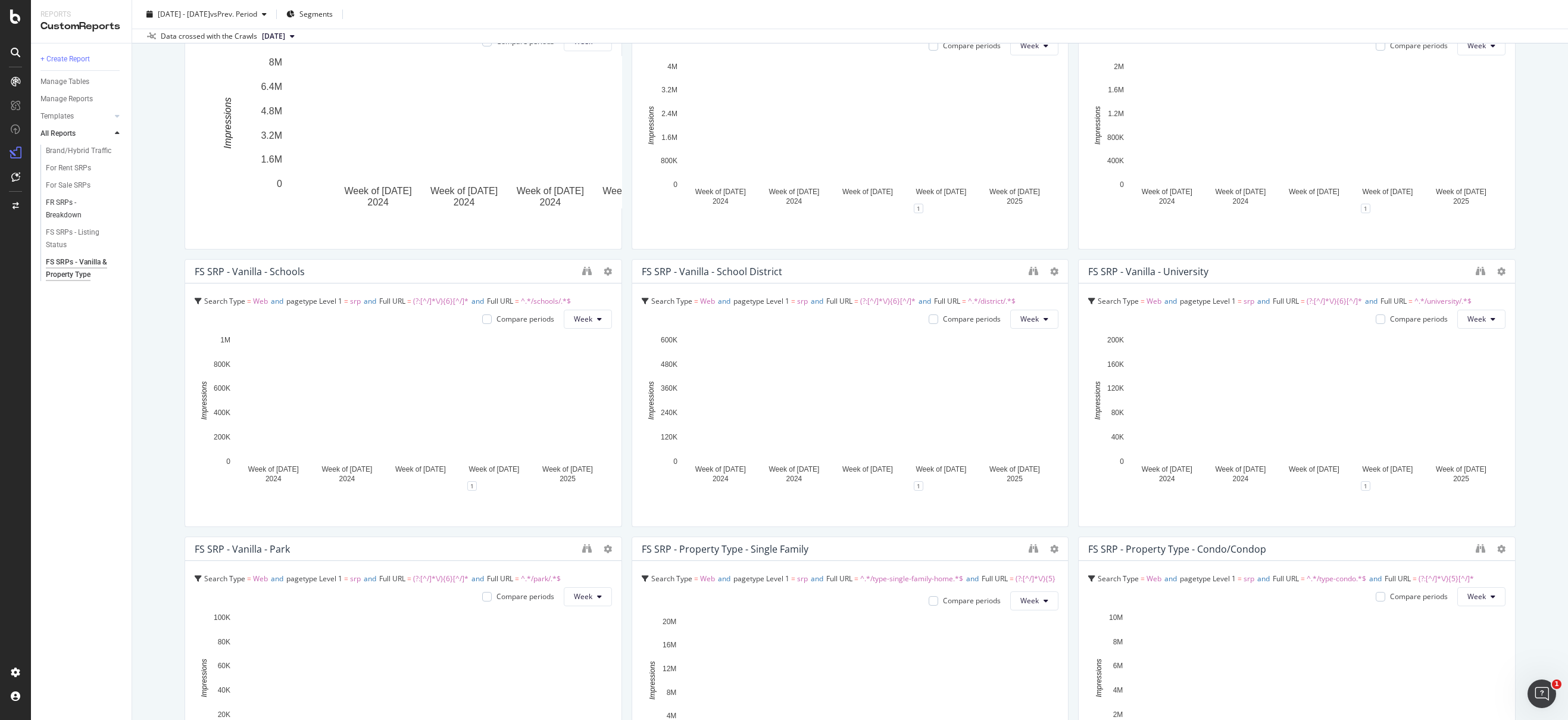
scroll to position [1426, 0]
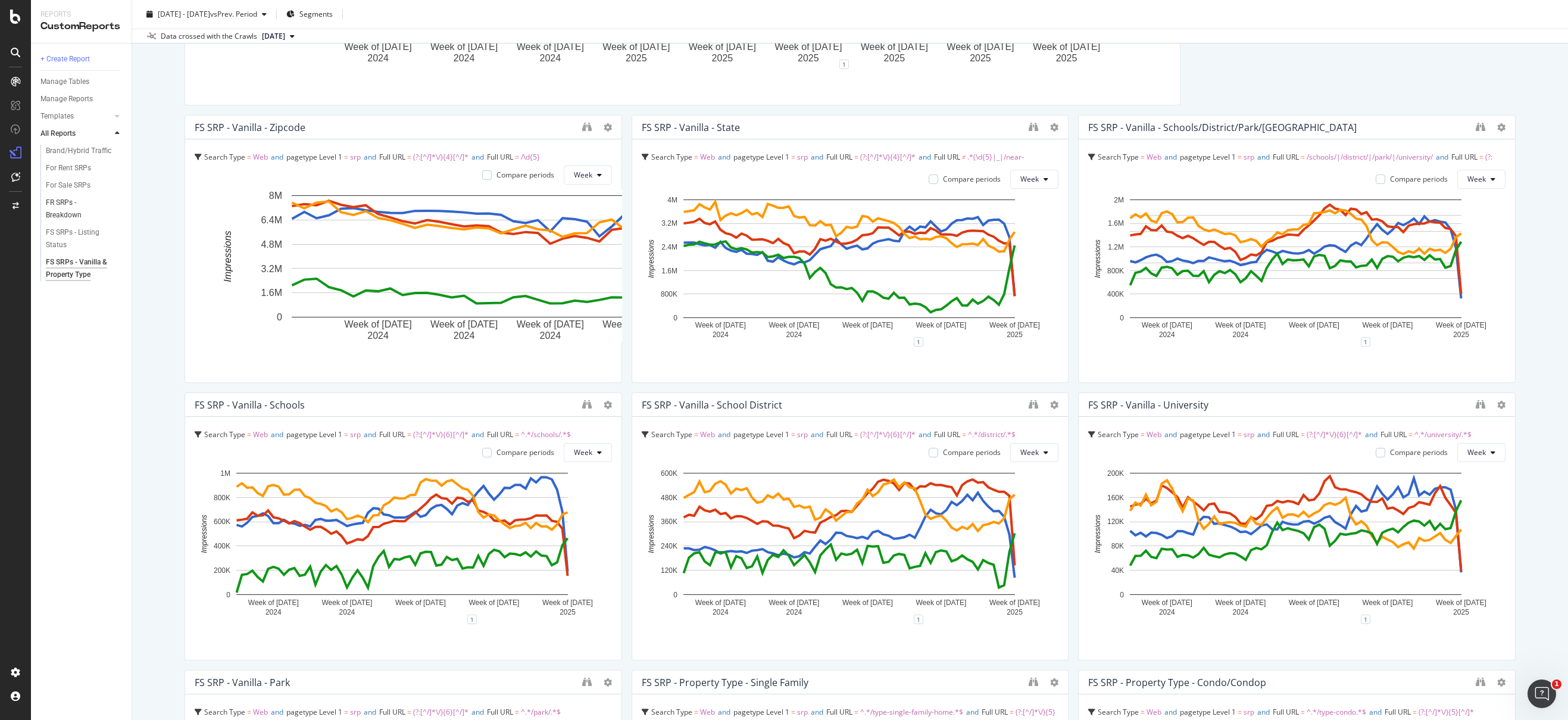
drag, startPoint x: 1171, startPoint y: 191, endPoint x: 119, endPoint y: 209, distance: 1052.2
click at [119, 209] on div "Reports CustomReports + Create Report Manage Tables Manage Reports Templates AI…" at bounding box center [799, 360] width 1537 height 720
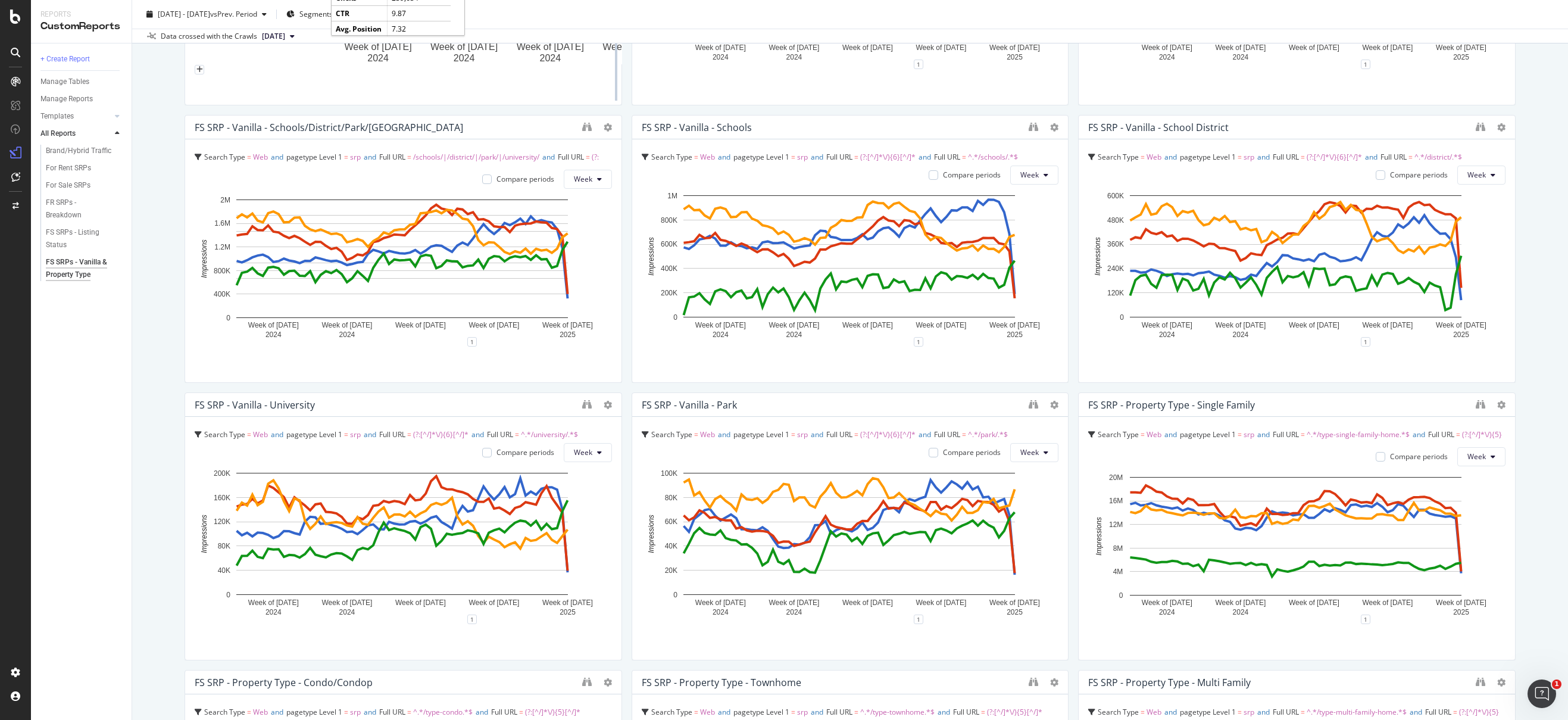
scroll to position [1078, 0]
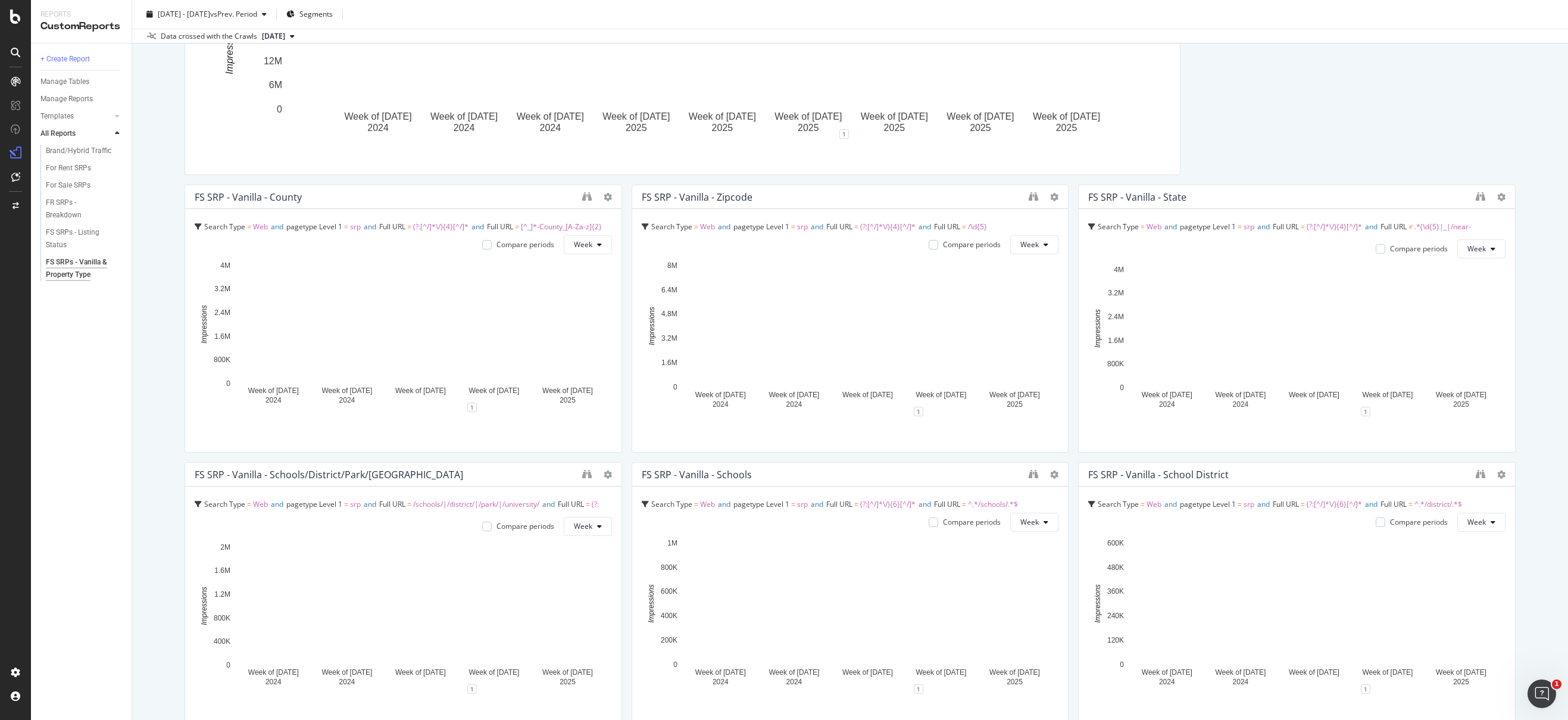
drag, startPoint x: 1169, startPoint y: 483, endPoint x: 292, endPoint y: 452, distance: 877.5
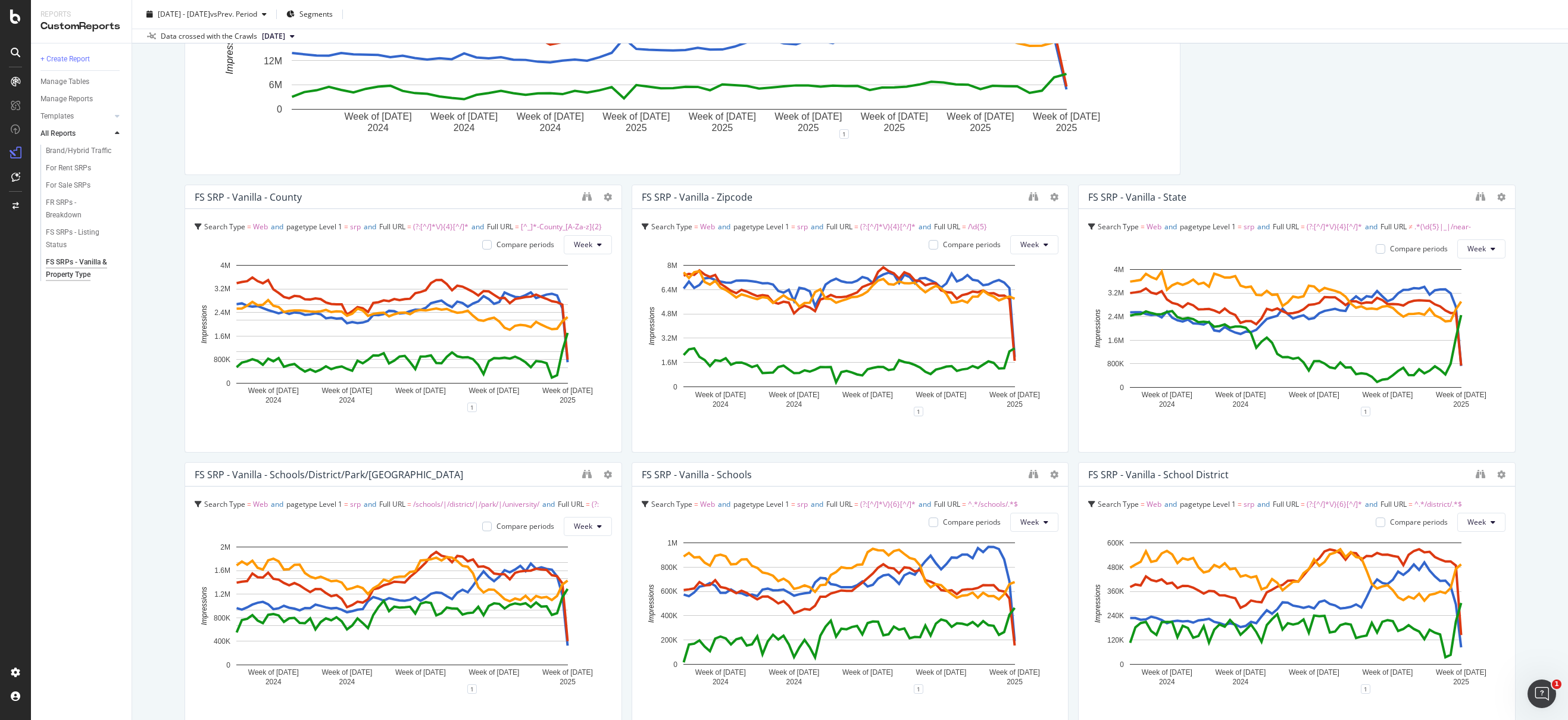
click at [292, 452] on div "FS SRP - Vanilla (State/County/City/Zipcode/Neighborhood) Search Type = Web and…" at bounding box center [850, 457] width 1331 height 2766
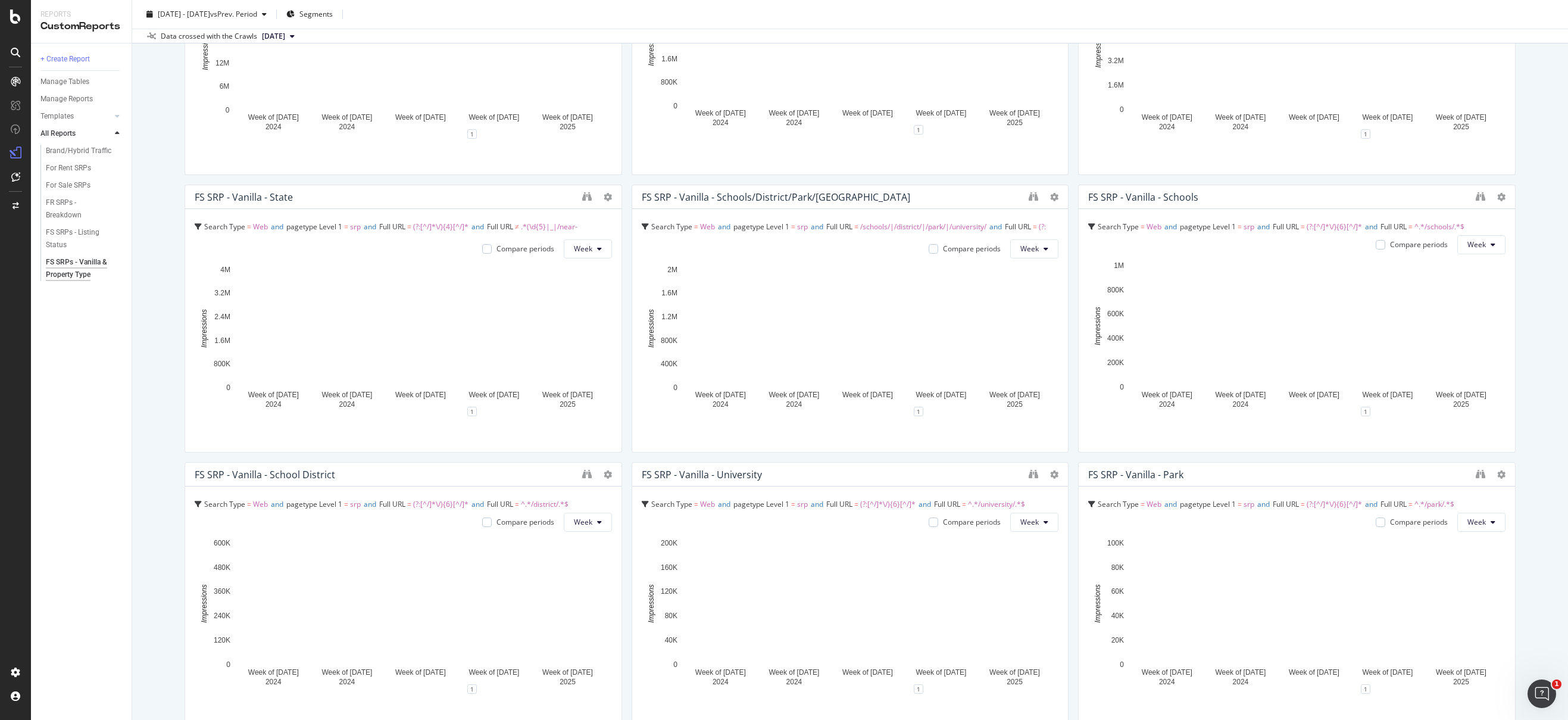
scroll to position [526, 0]
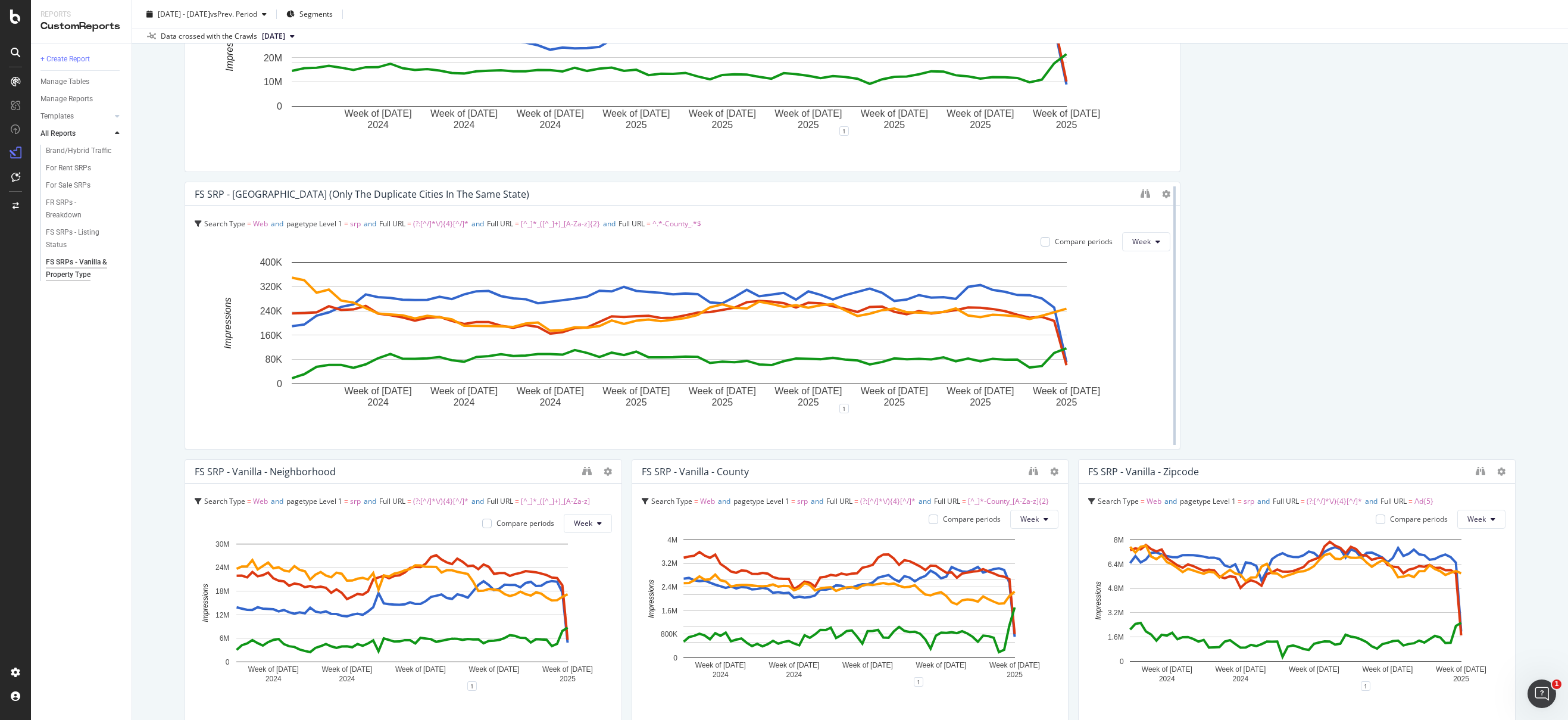
click at [323, 317] on div "FS SRP - Vanilla - City (only the duplicate cities in the same state) Search Ty…" at bounding box center [682, 315] width 996 height 268
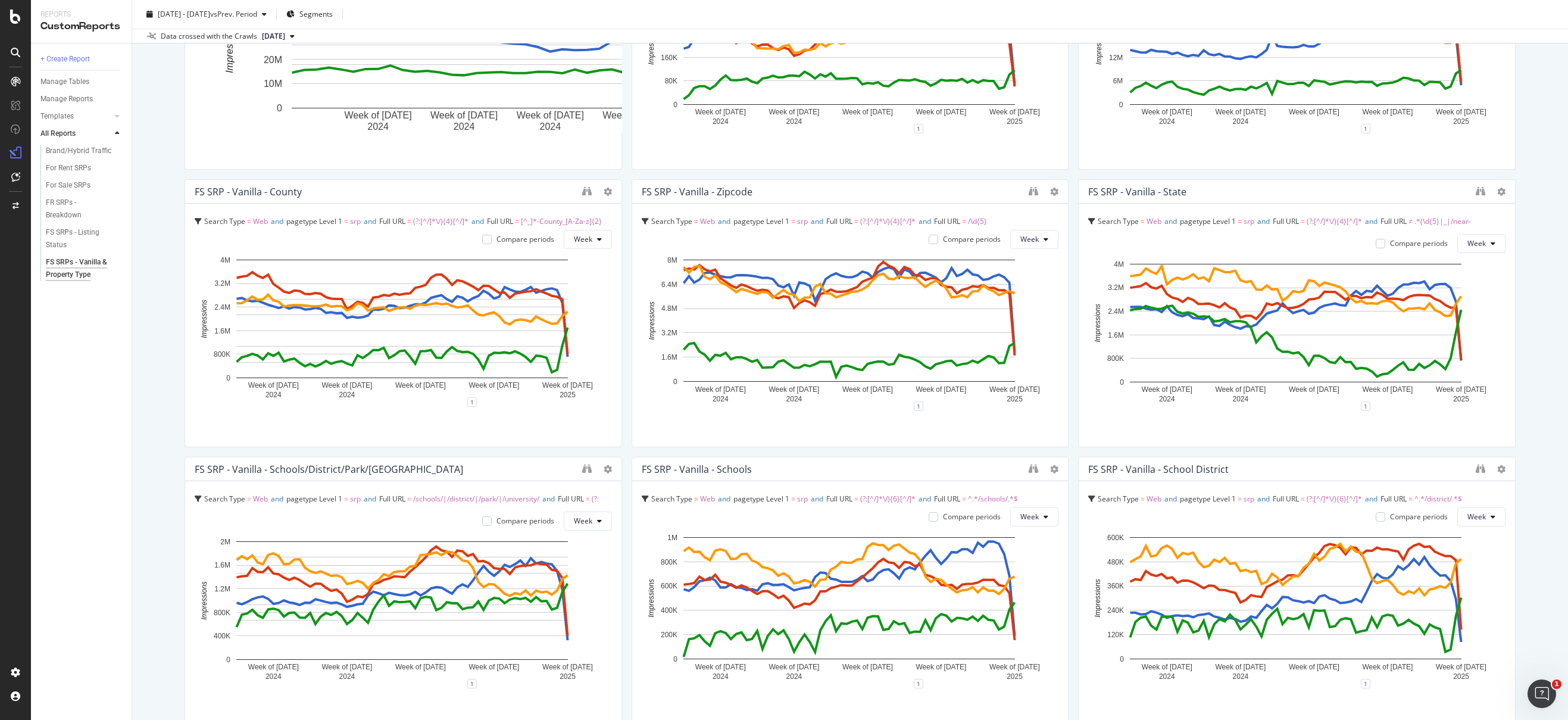
scroll to position [533, 0]
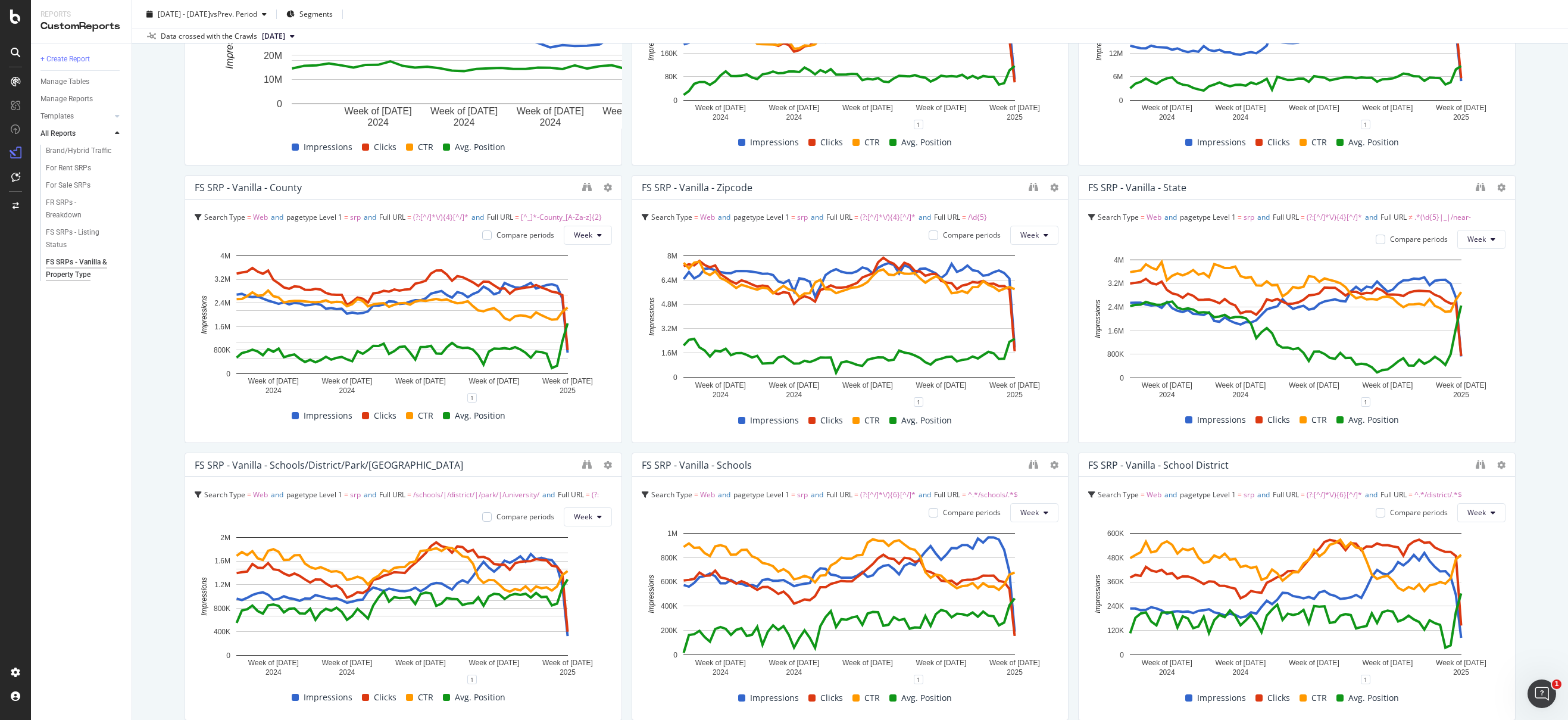
drag, startPoint x: 1172, startPoint y: 146, endPoint x: 345, endPoint y: 140, distance: 827.0
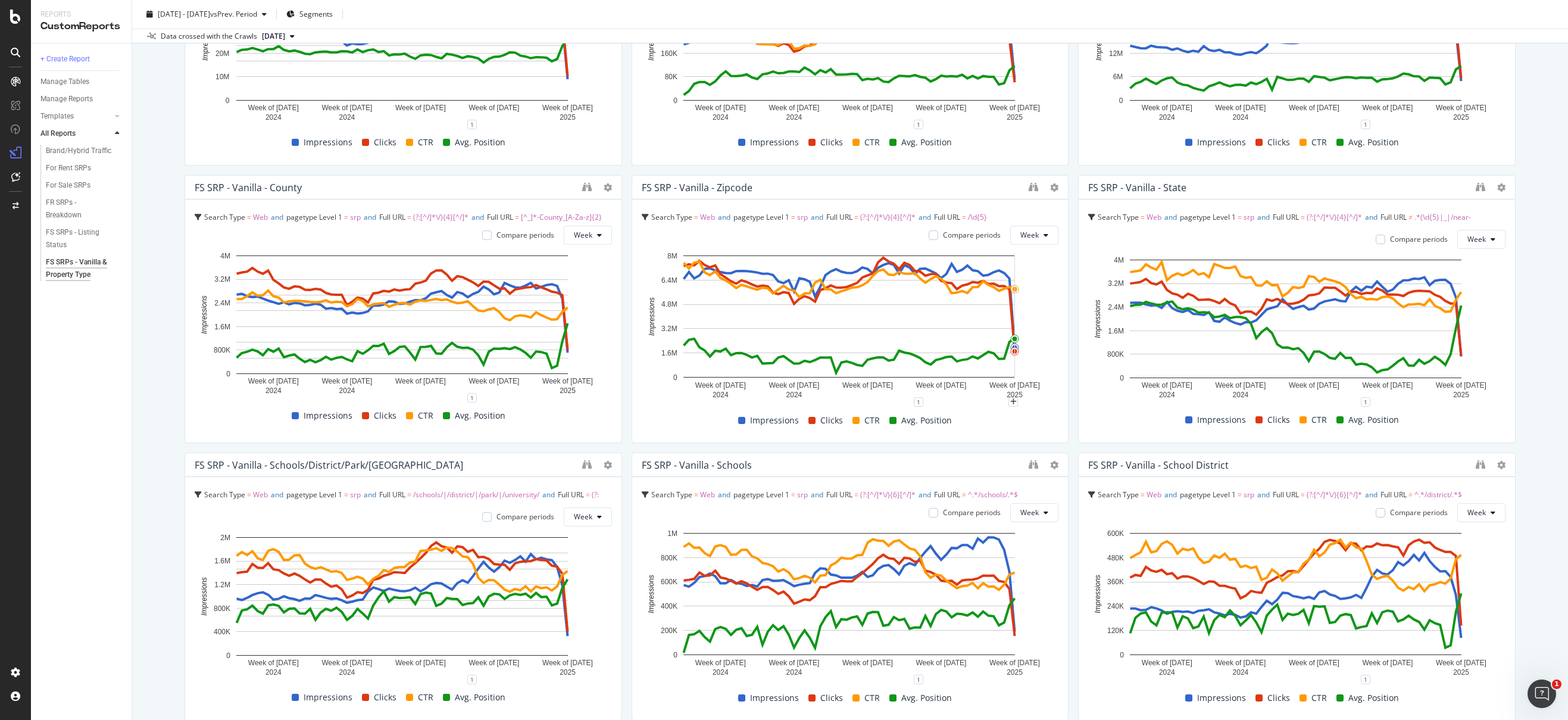
scroll to position [243, 0]
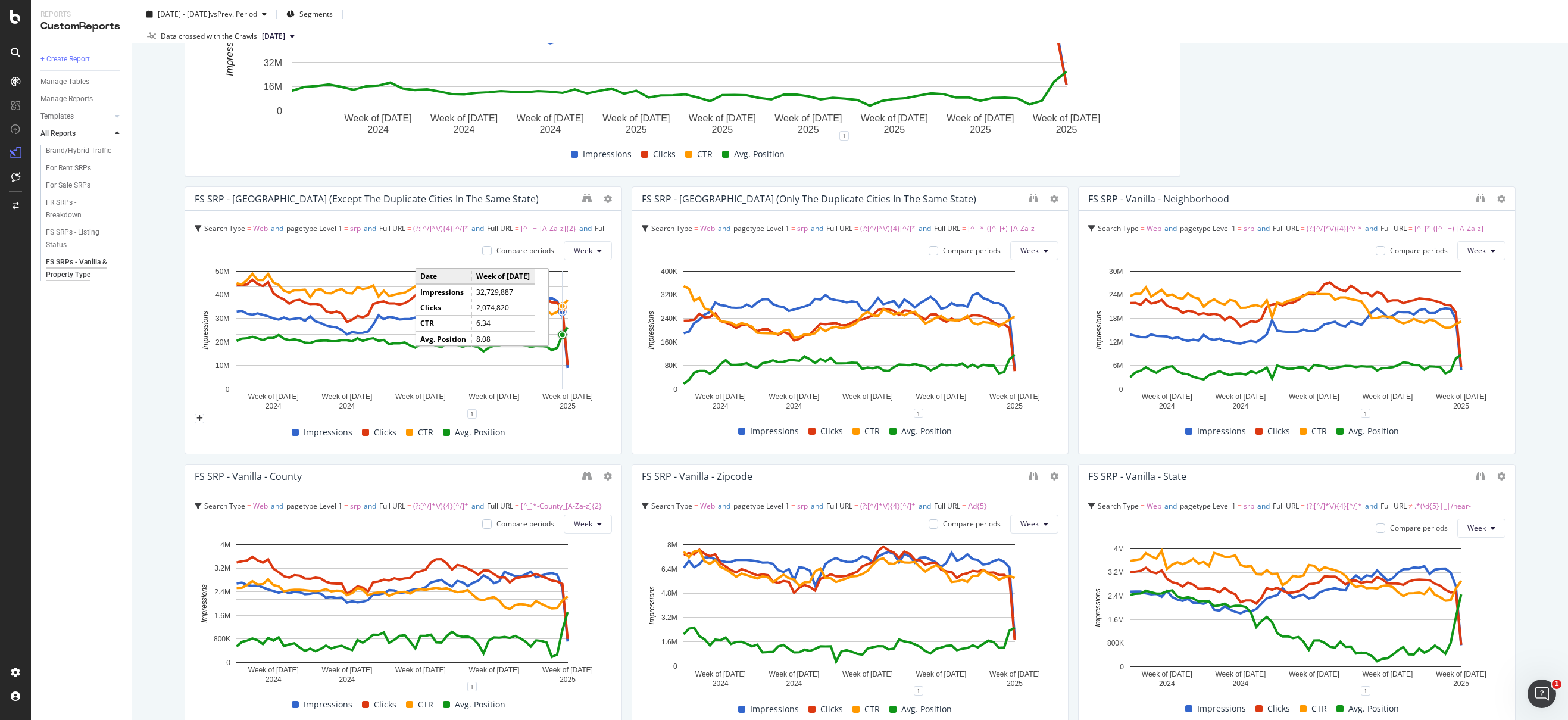
drag, startPoint x: 1046, startPoint y: 333, endPoint x: 567, endPoint y: 333, distance: 479.0
drag, startPoint x: 1059, startPoint y: 307, endPoint x: 581, endPoint y: 313, distance: 478.0
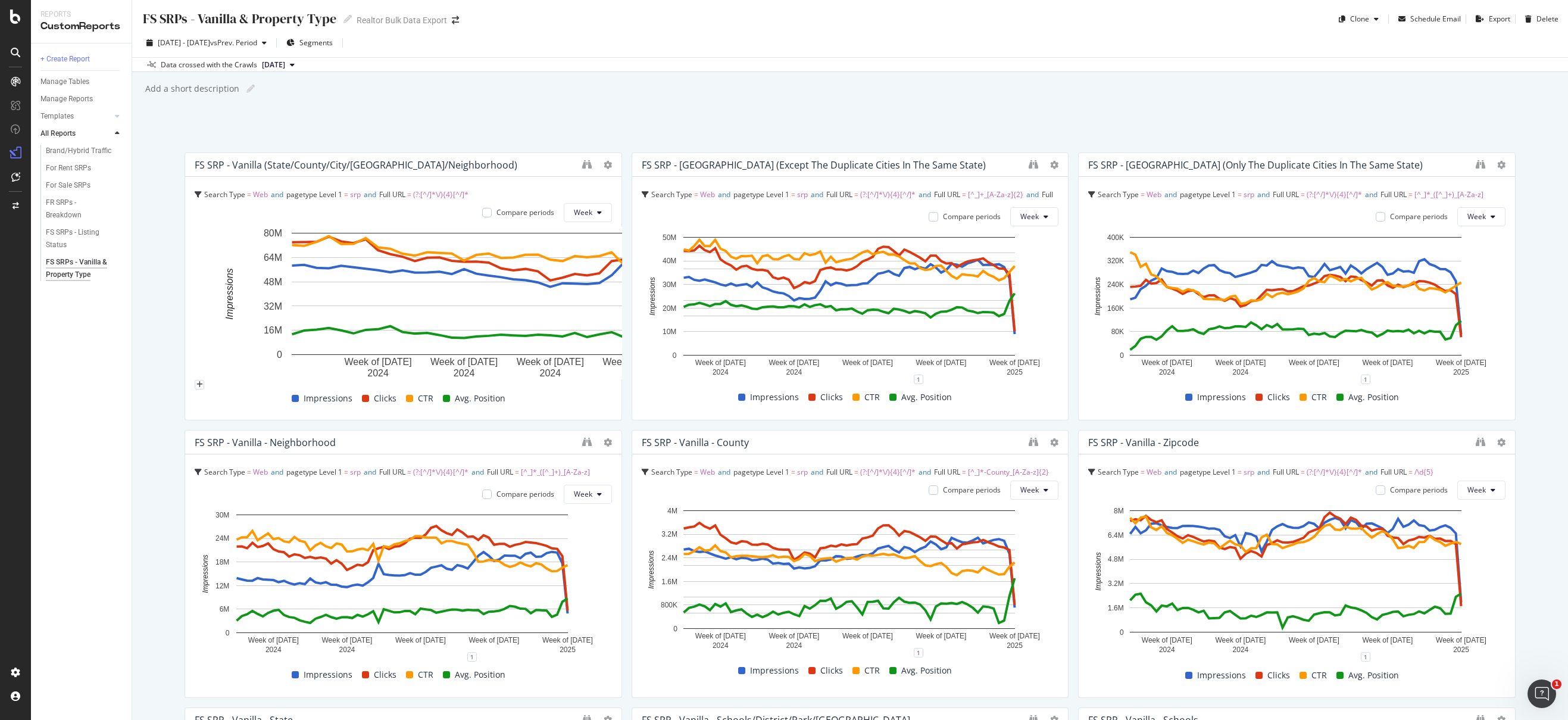
drag, startPoint x: 1170, startPoint y: 302, endPoint x: 227, endPoint y: 287, distance: 943.1
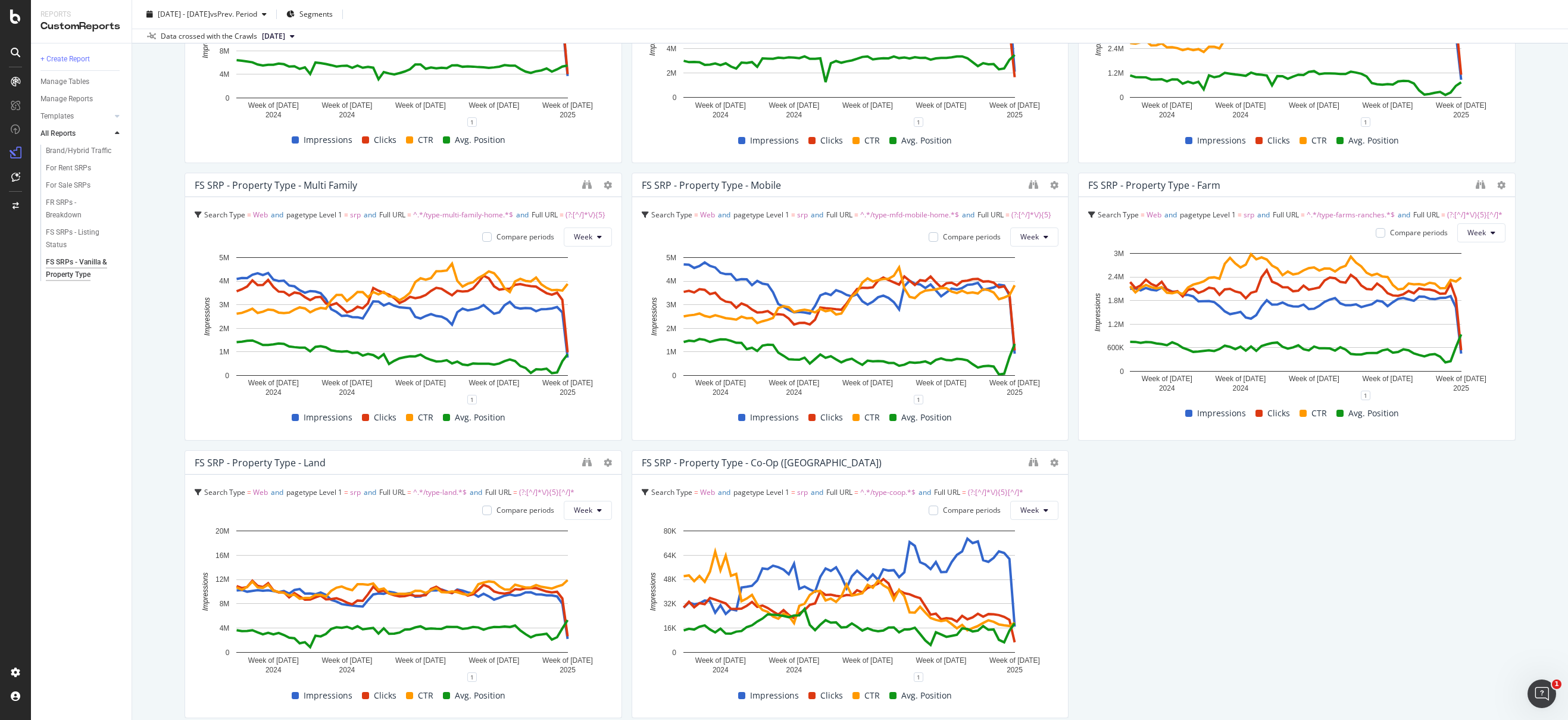
scroll to position [1460, 0]
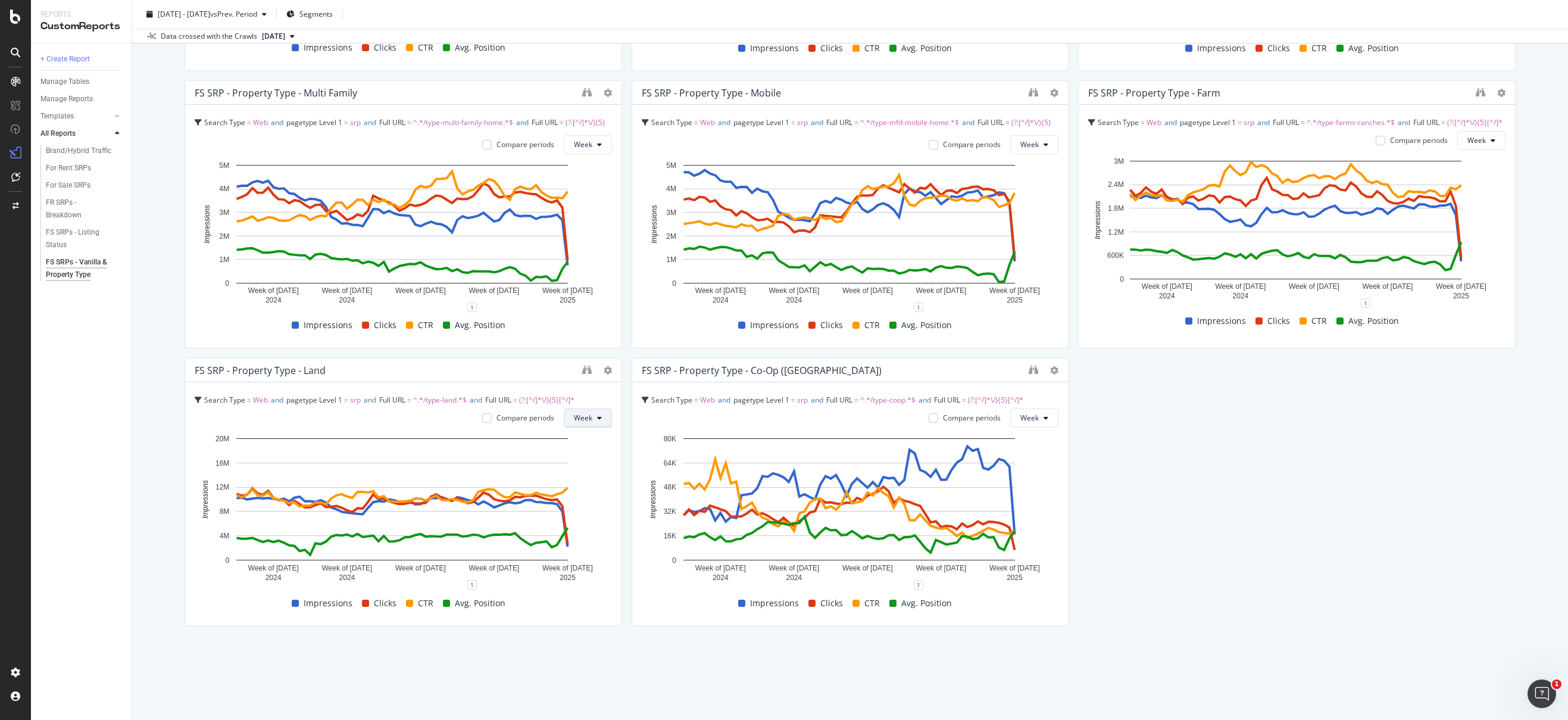
click at [569, 426] on button "Week" at bounding box center [587, 418] width 48 height 19
click at [529, 660] on div "FS SRPs - Vanilla & Property Type FS SRPs - Vanilla & Property Type Realtor Bul…" at bounding box center [850, 360] width 1436 height 720
click at [182, 12] on span "2024 Jul. 1st - 2025 Sep. 16th" at bounding box center [183, 14] width 53 height 10
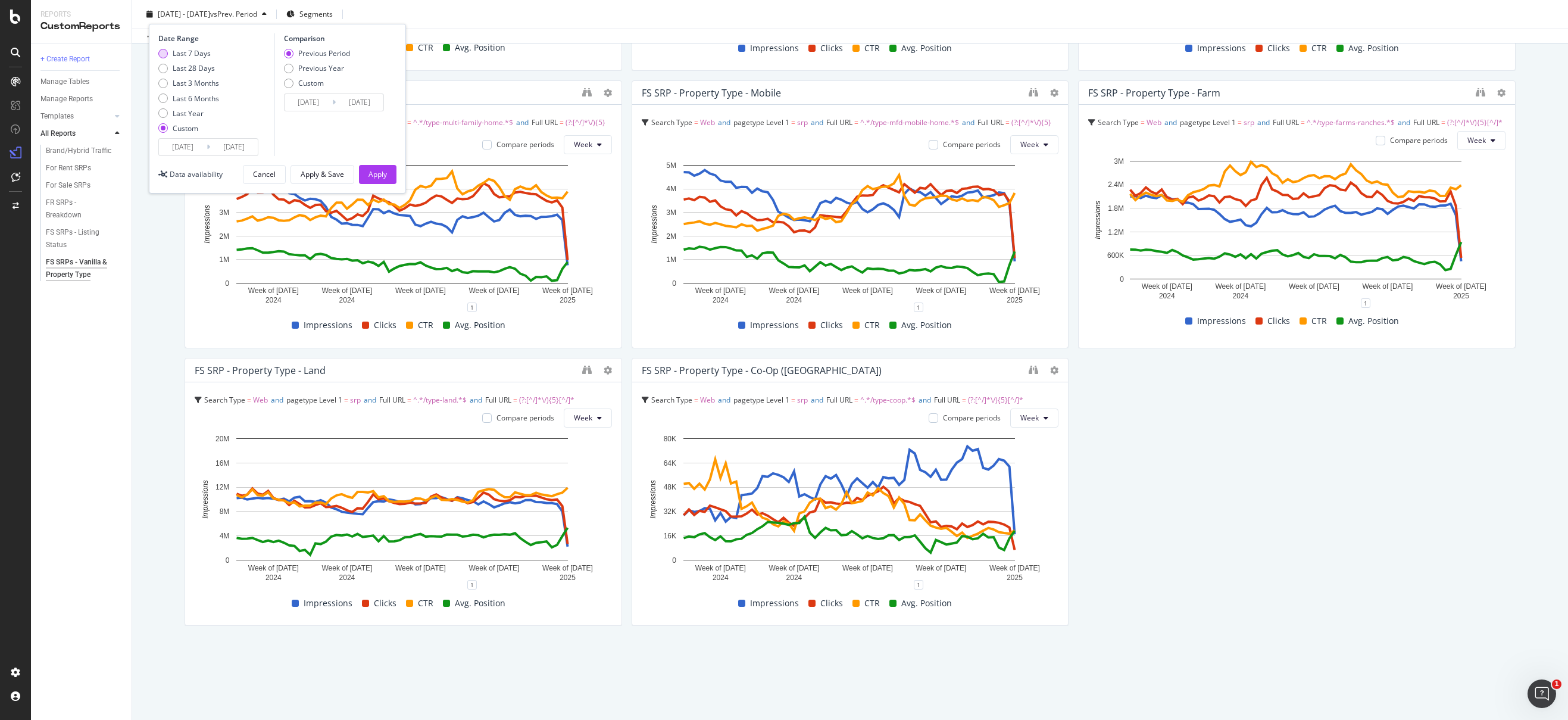
click at [182, 50] on div "Last 7 Days" at bounding box center [191, 53] width 38 height 10
type input "2025/09/10"
type input "2025/09/03"
type input "2025/09/09"
click at [182, 149] on input "2025/09/10" at bounding box center [183, 147] width 47 height 17
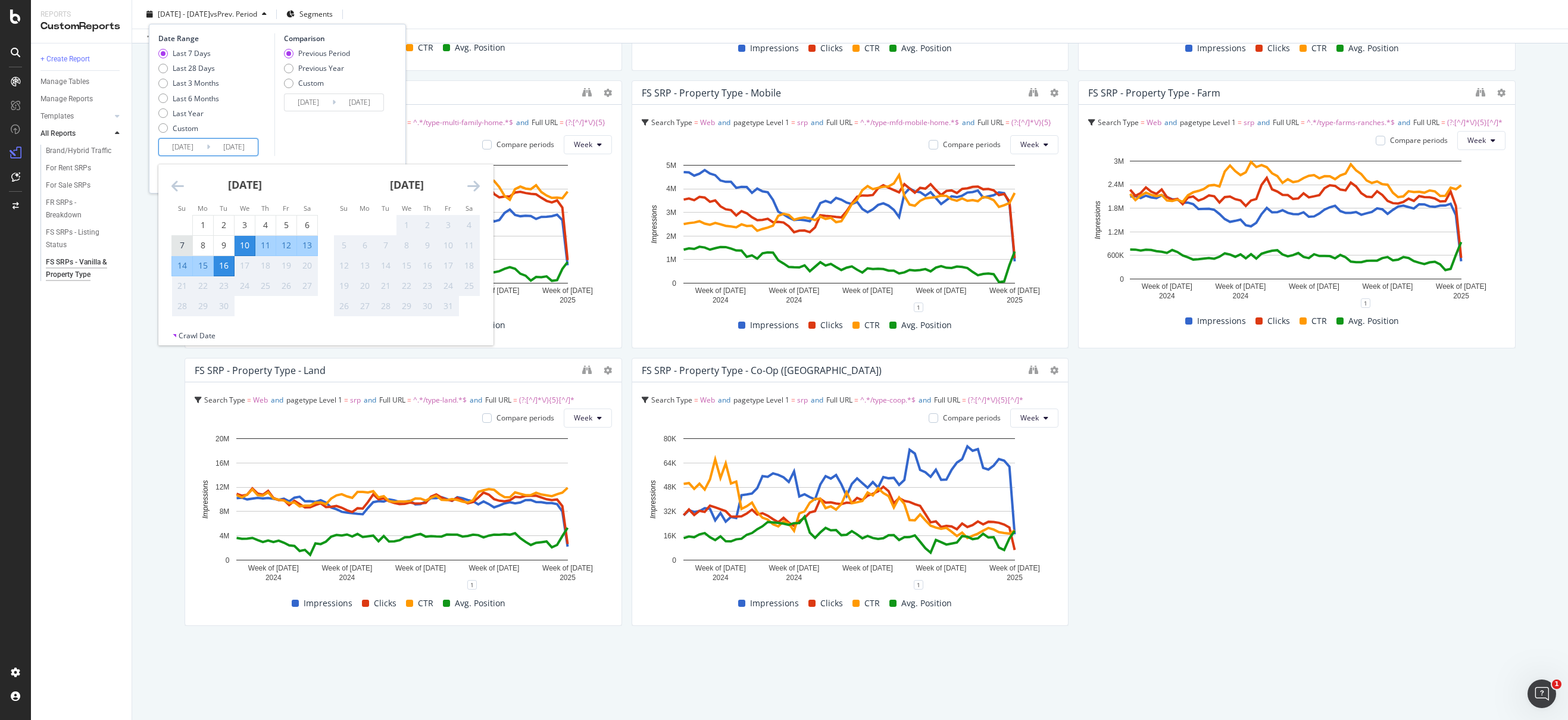
click at [184, 243] on div "7" at bounding box center [182, 246] width 20 height 12
type input "2025/09/07"
type input "2025/08/28"
type input "2025/09/06"
click at [312, 246] on div "13" at bounding box center [307, 246] width 20 height 12
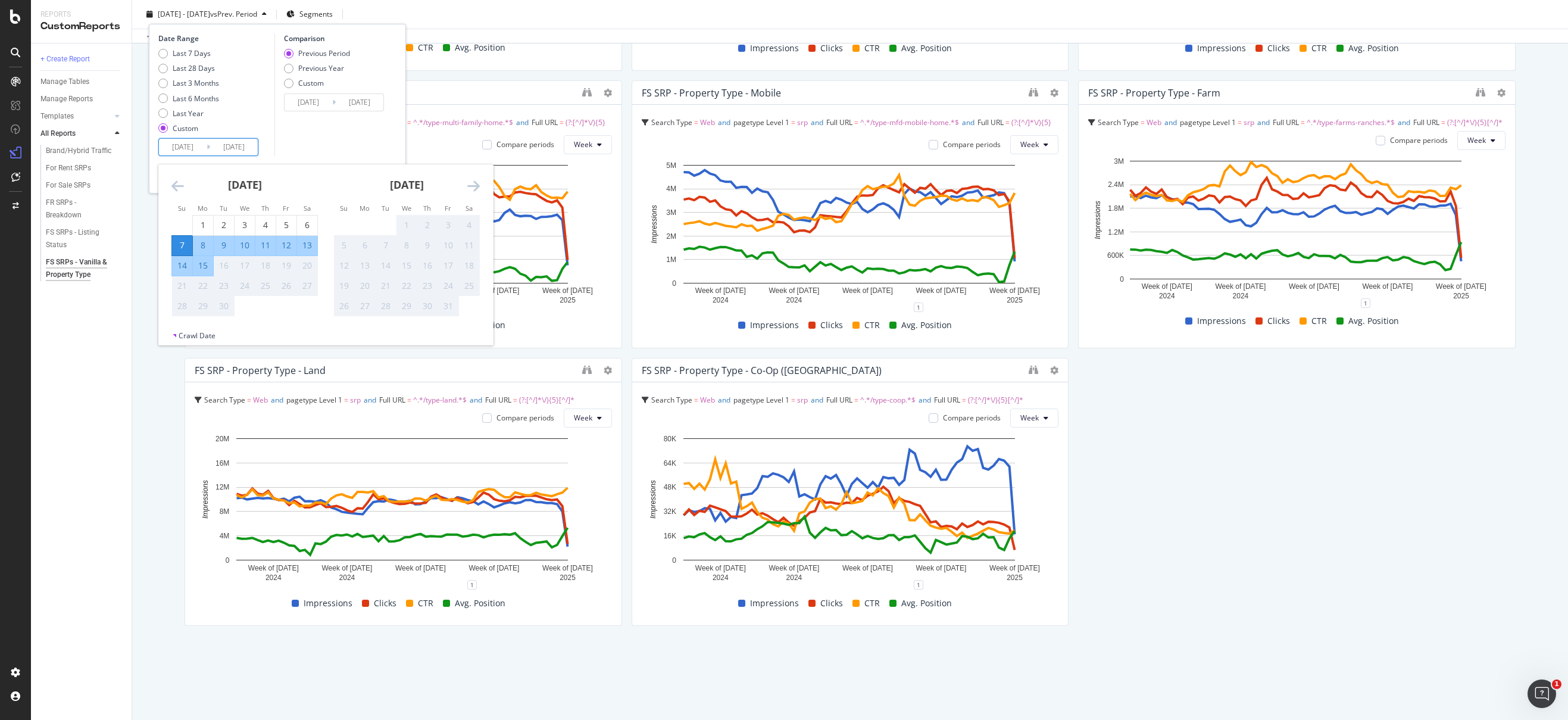
type input "2025/09/13"
type input "2025/08/31"
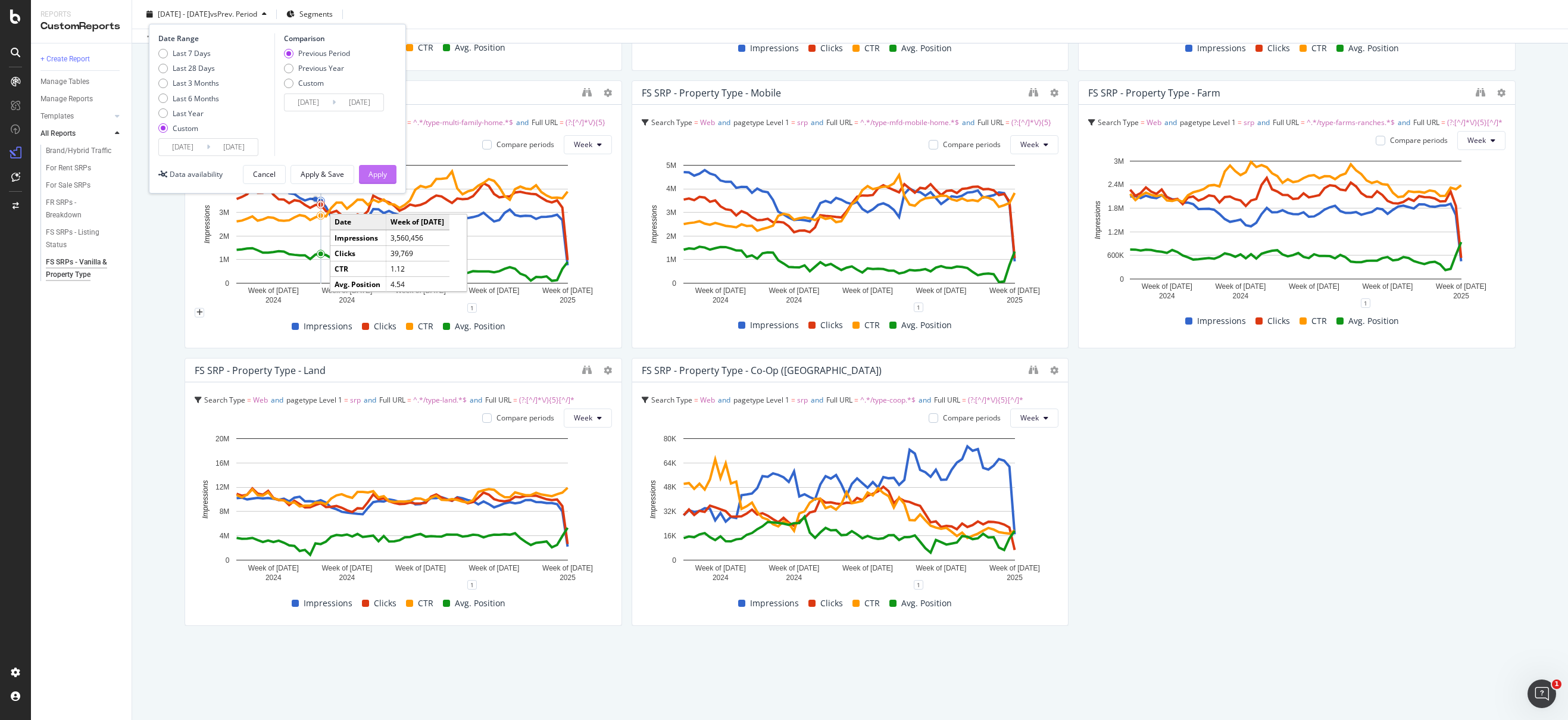
click at [374, 174] on div "Apply" at bounding box center [378, 174] width 19 height 10
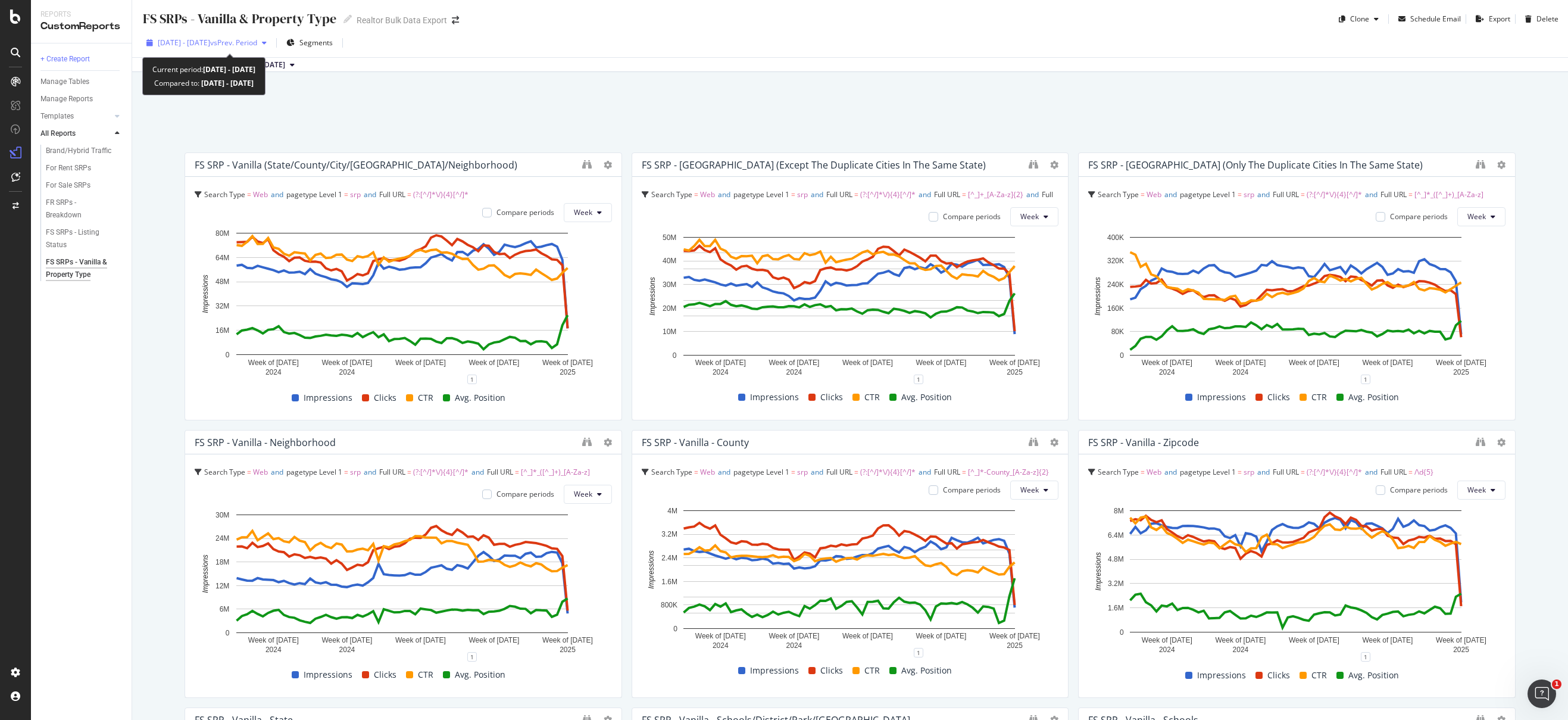
click at [257, 42] on span "vs Prev. Period" at bounding box center [233, 42] width 47 height 10
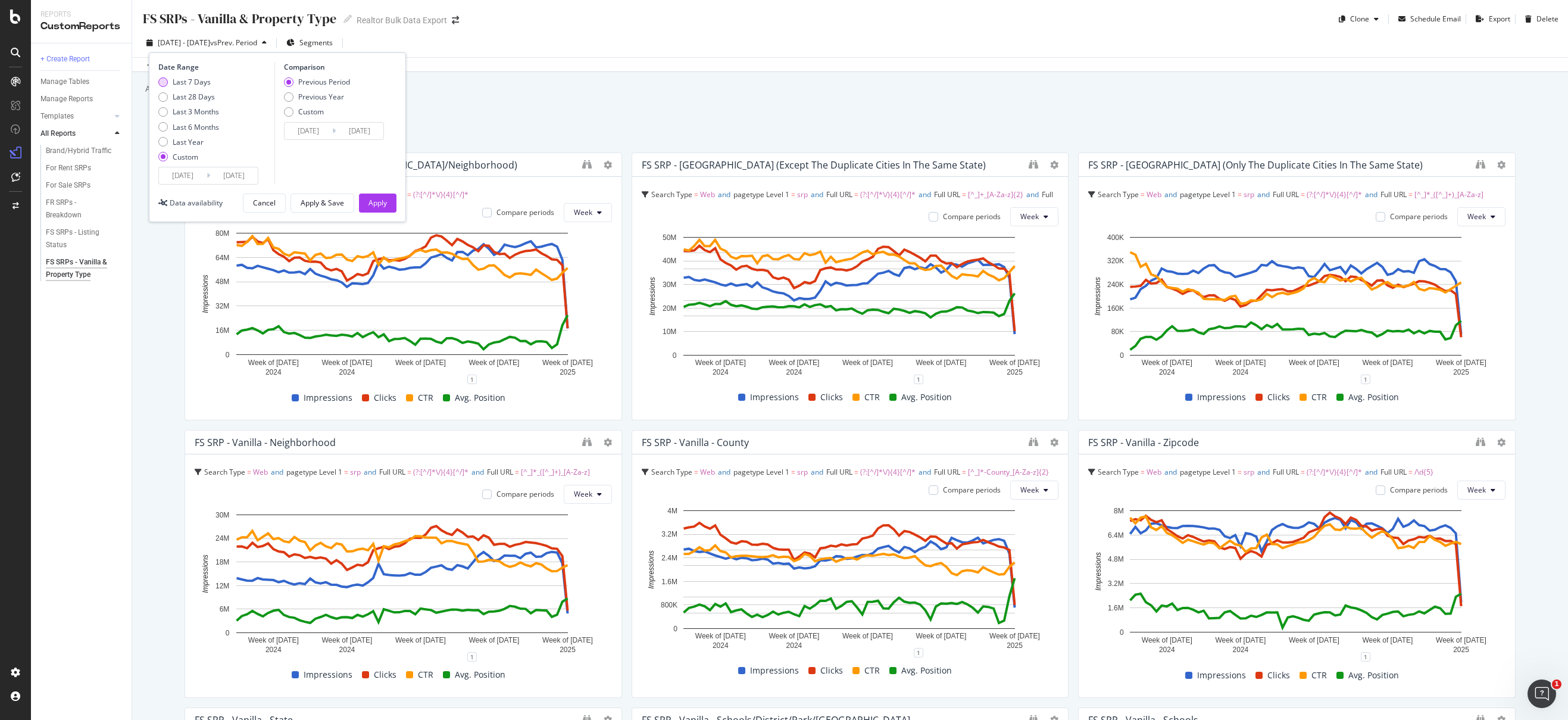
click at [167, 81] on div "Last 7 Days" at bounding box center [189, 82] width 60 height 10
type input "2025/09/10"
type input "2025/09/03"
type input "2025/09/09"
click at [243, 178] on input "2025/09/16" at bounding box center [234, 175] width 47 height 17
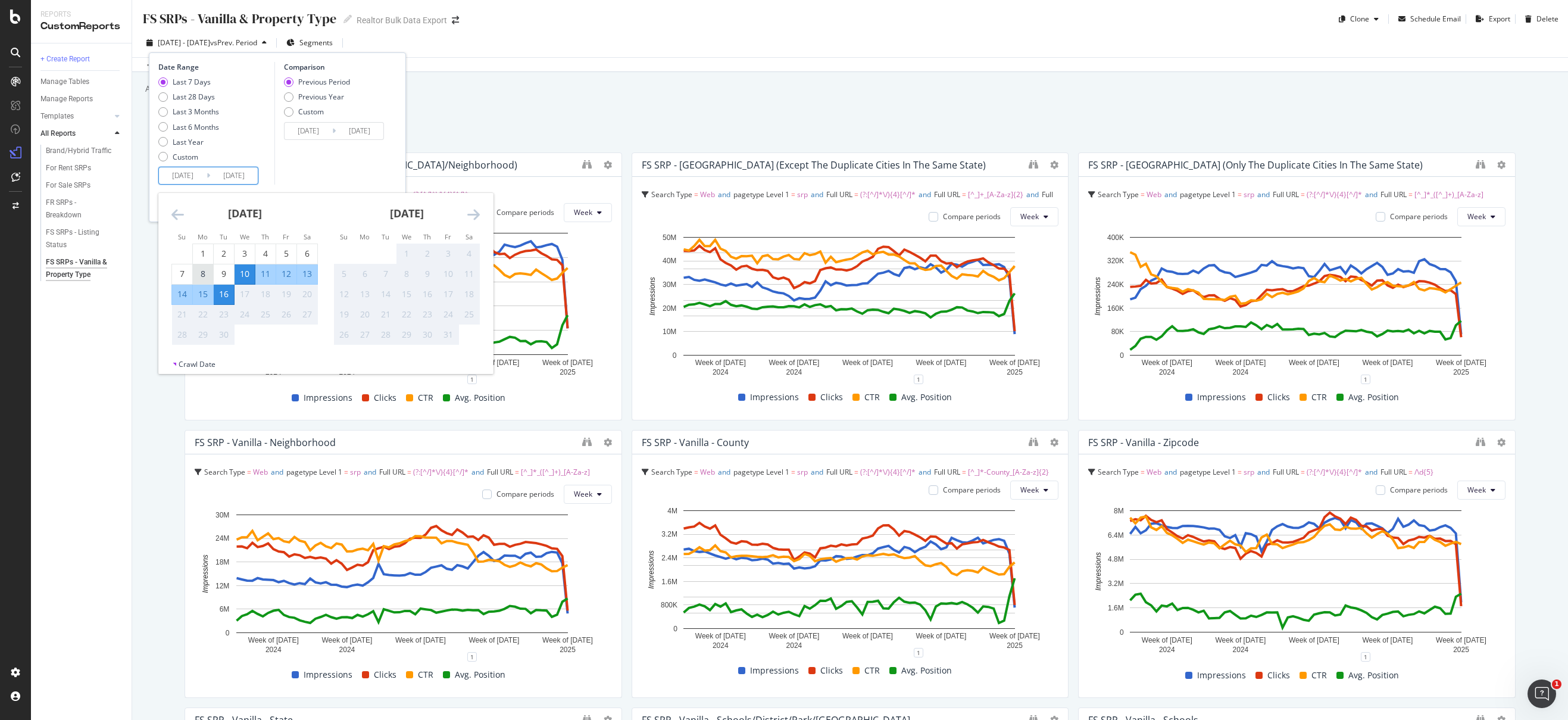
click at [198, 279] on div "8" at bounding box center [203, 274] width 20 height 12
type input "2025/09/08"
type input "2025/08/30"
type input "2025/09/07"
click at [181, 294] on div "14" at bounding box center [182, 294] width 20 height 12
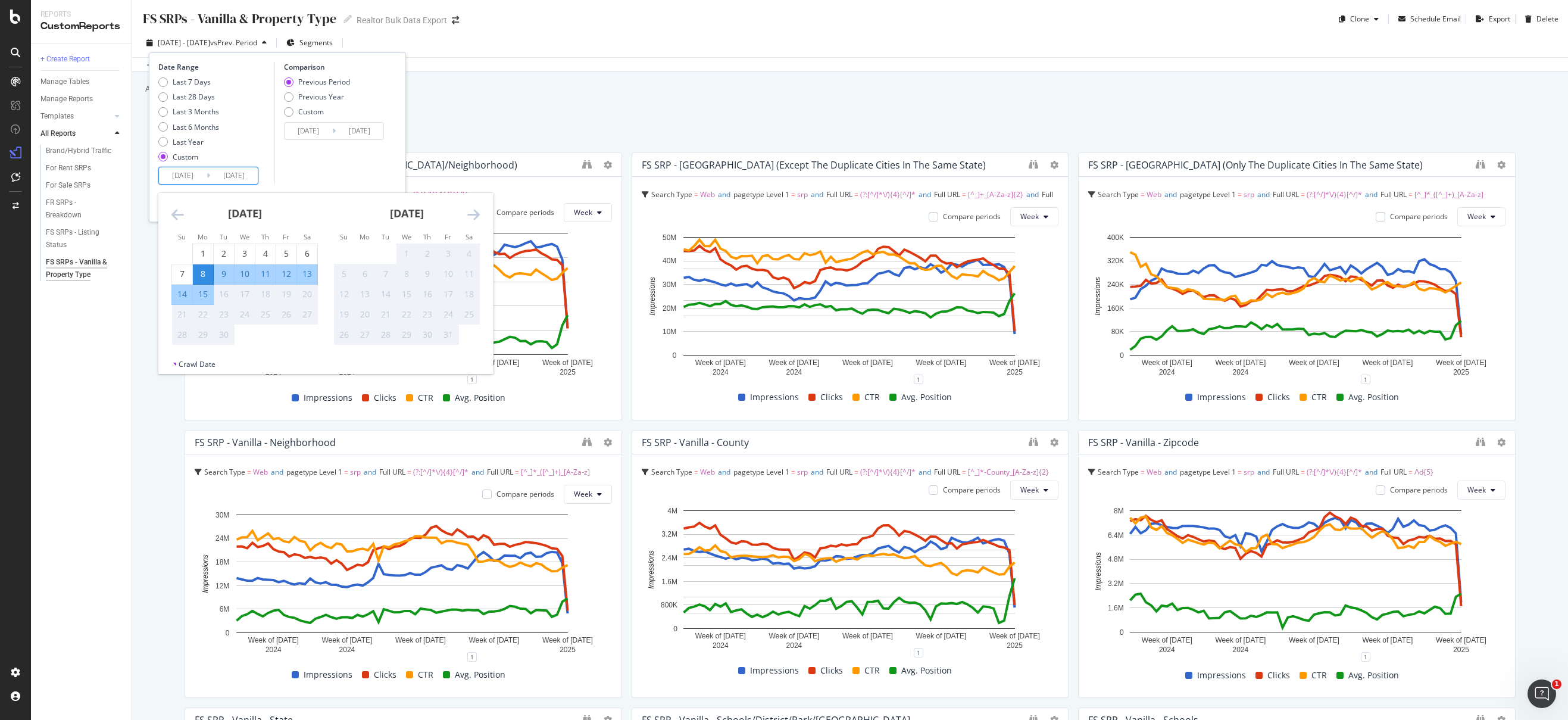
type input "2025/09/14"
type input "2025/09/01"
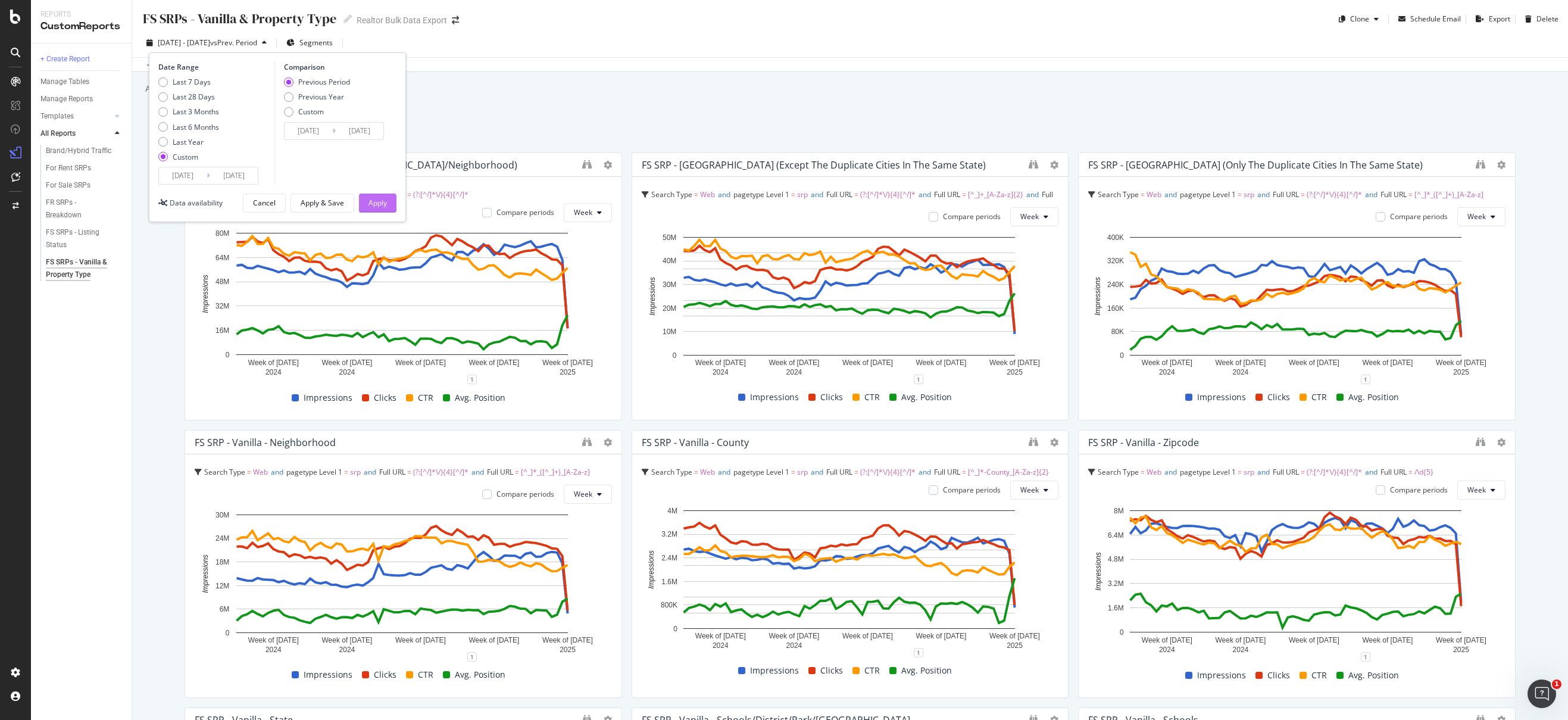
click at [379, 202] on div "Apply" at bounding box center [378, 203] width 19 height 10
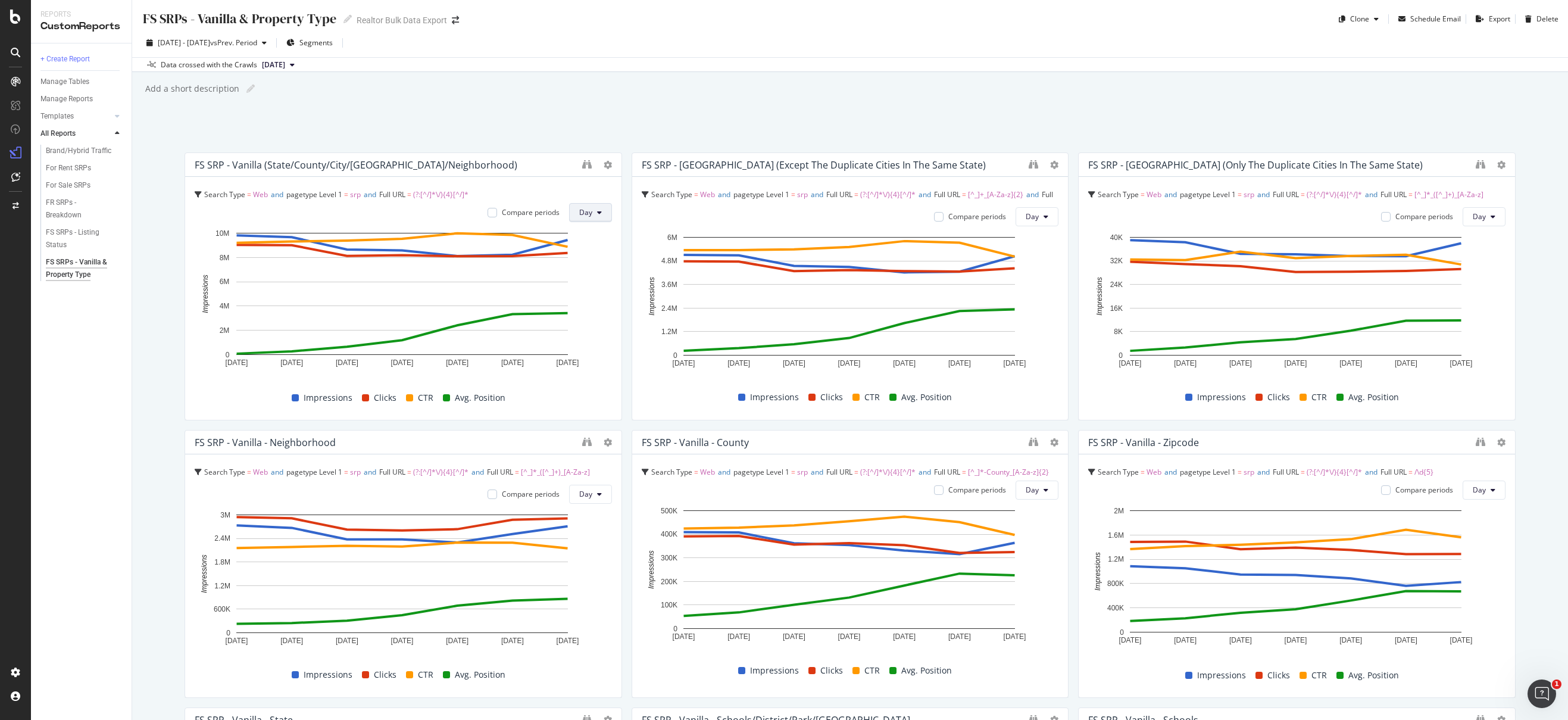
click at [581, 212] on span "Day" at bounding box center [586, 212] width 13 height 10
click at [597, 253] on span "Week" at bounding box center [588, 258] width 22 height 11
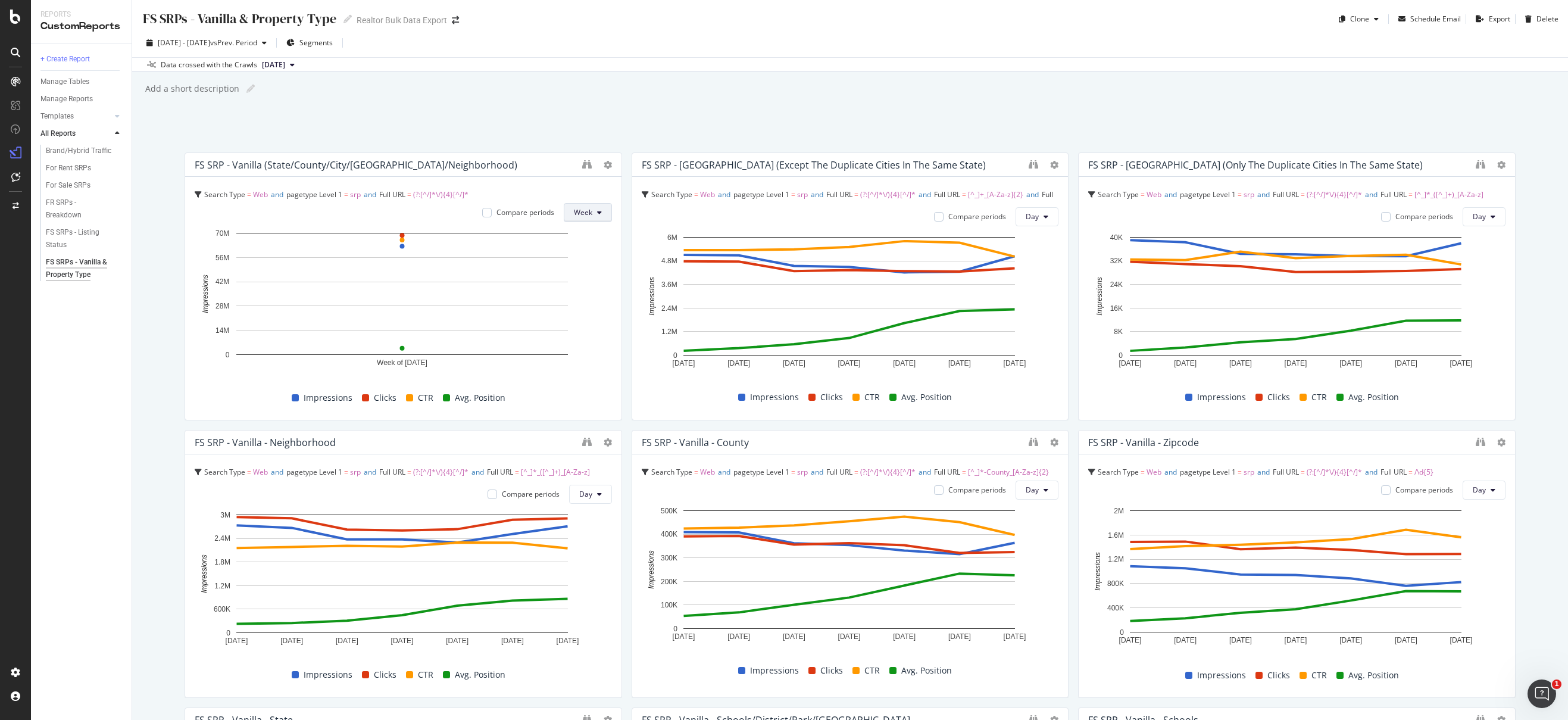
click at [582, 211] on span "Week" at bounding box center [583, 212] width 19 height 10
click at [580, 231] on span "Day" at bounding box center [581, 236] width 22 height 11
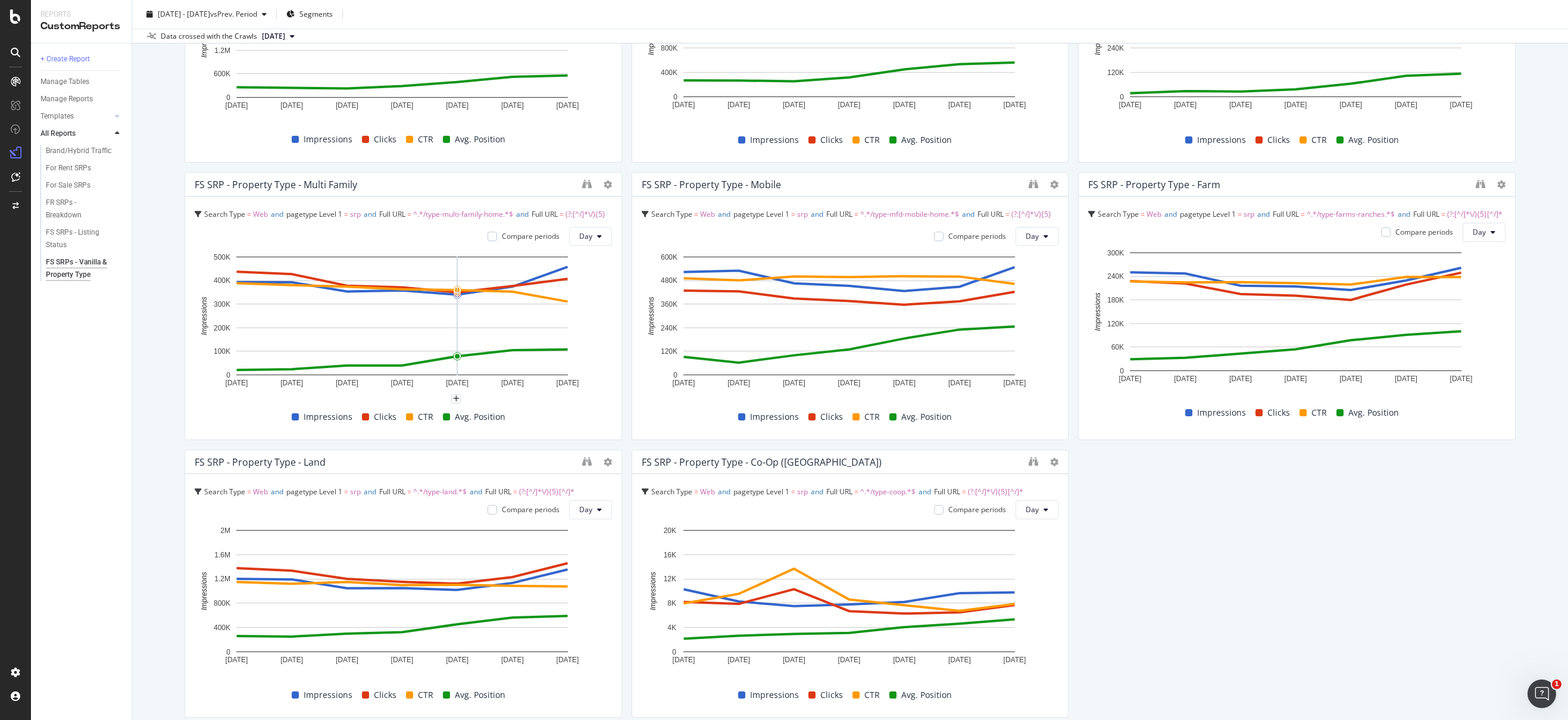
scroll to position [1460, 0]
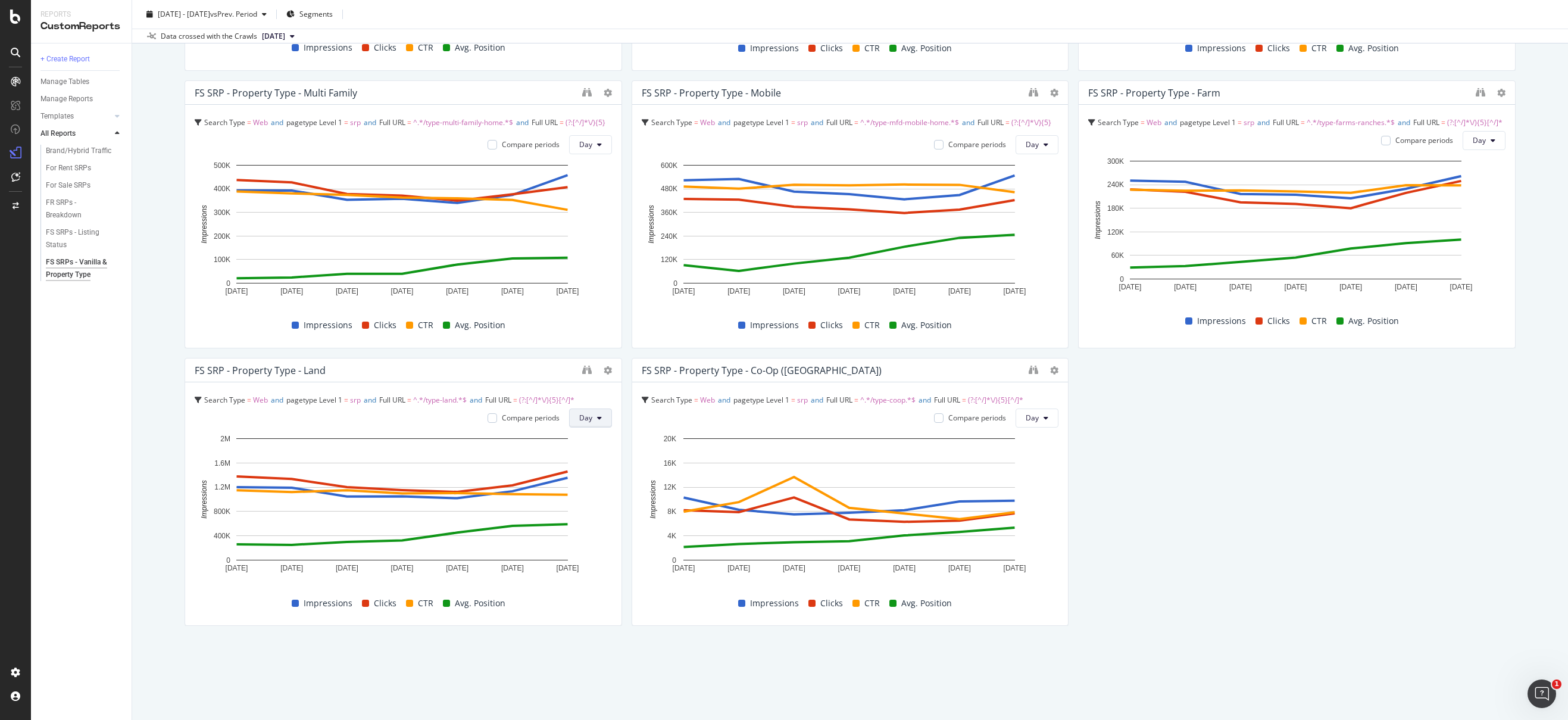
click at [580, 418] on span "Day" at bounding box center [586, 418] width 13 height 10
click at [584, 464] on span "Week" at bounding box center [588, 464] width 22 height 11
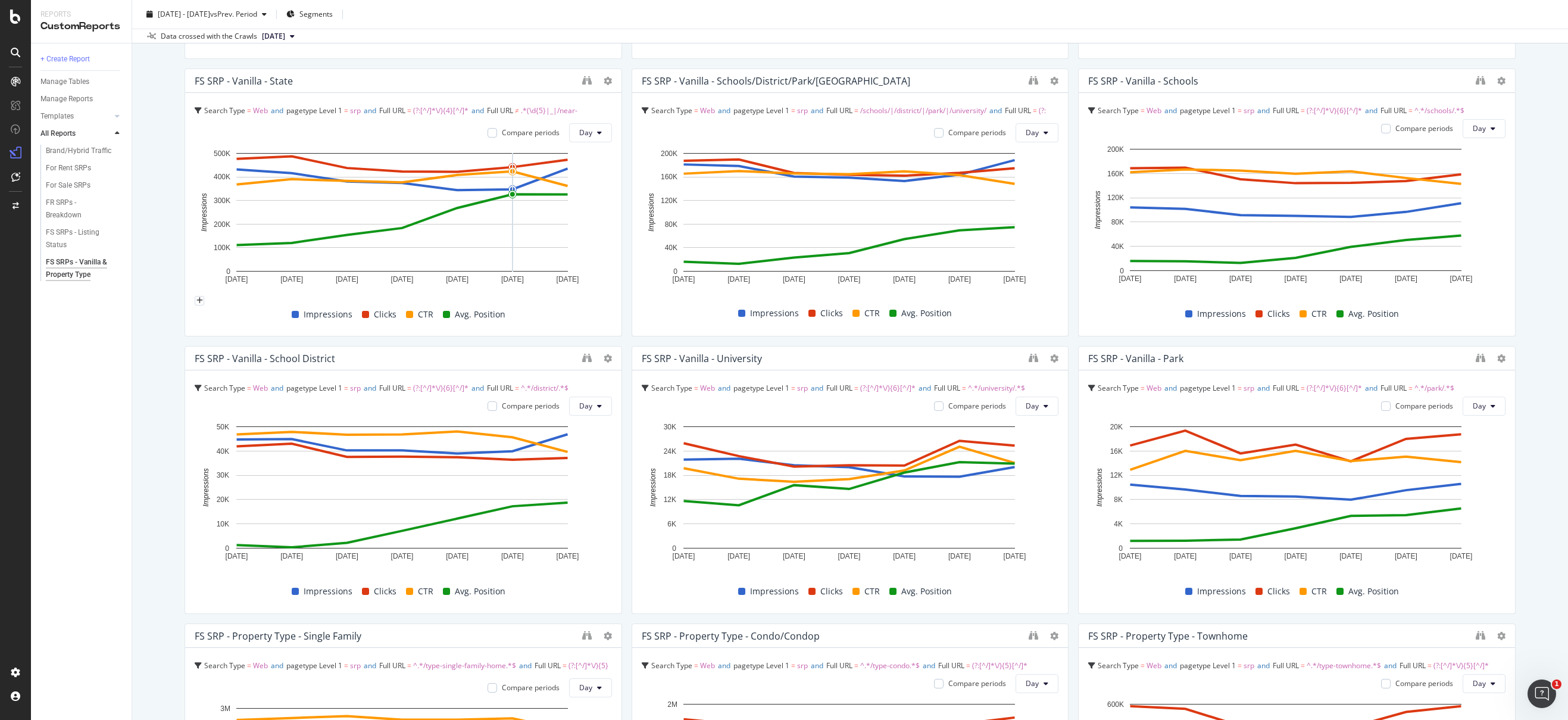
scroll to position [0, 0]
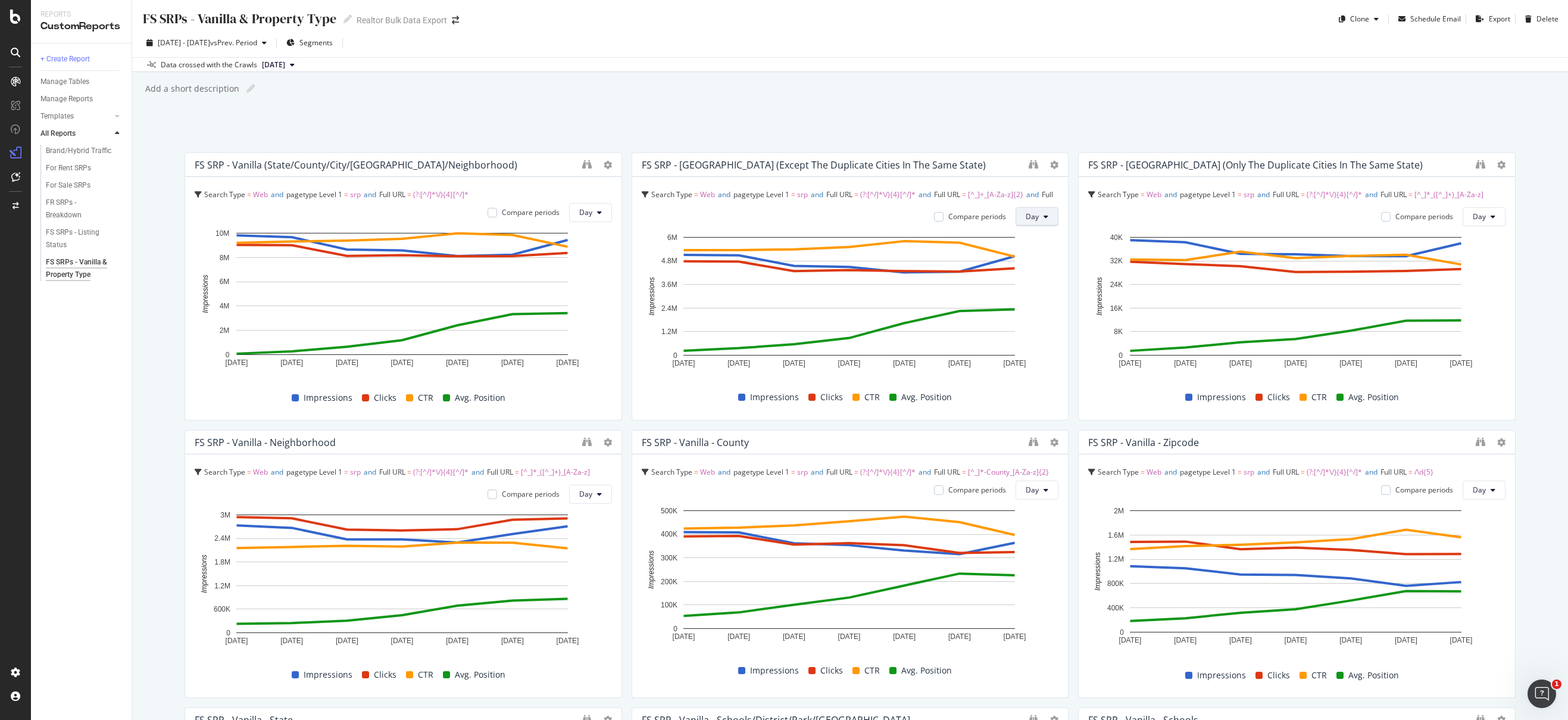
click at [1037, 220] on button "Day" at bounding box center [1037, 217] width 43 height 19
click at [1031, 268] on div "Week" at bounding box center [1031, 262] width 40 height 17
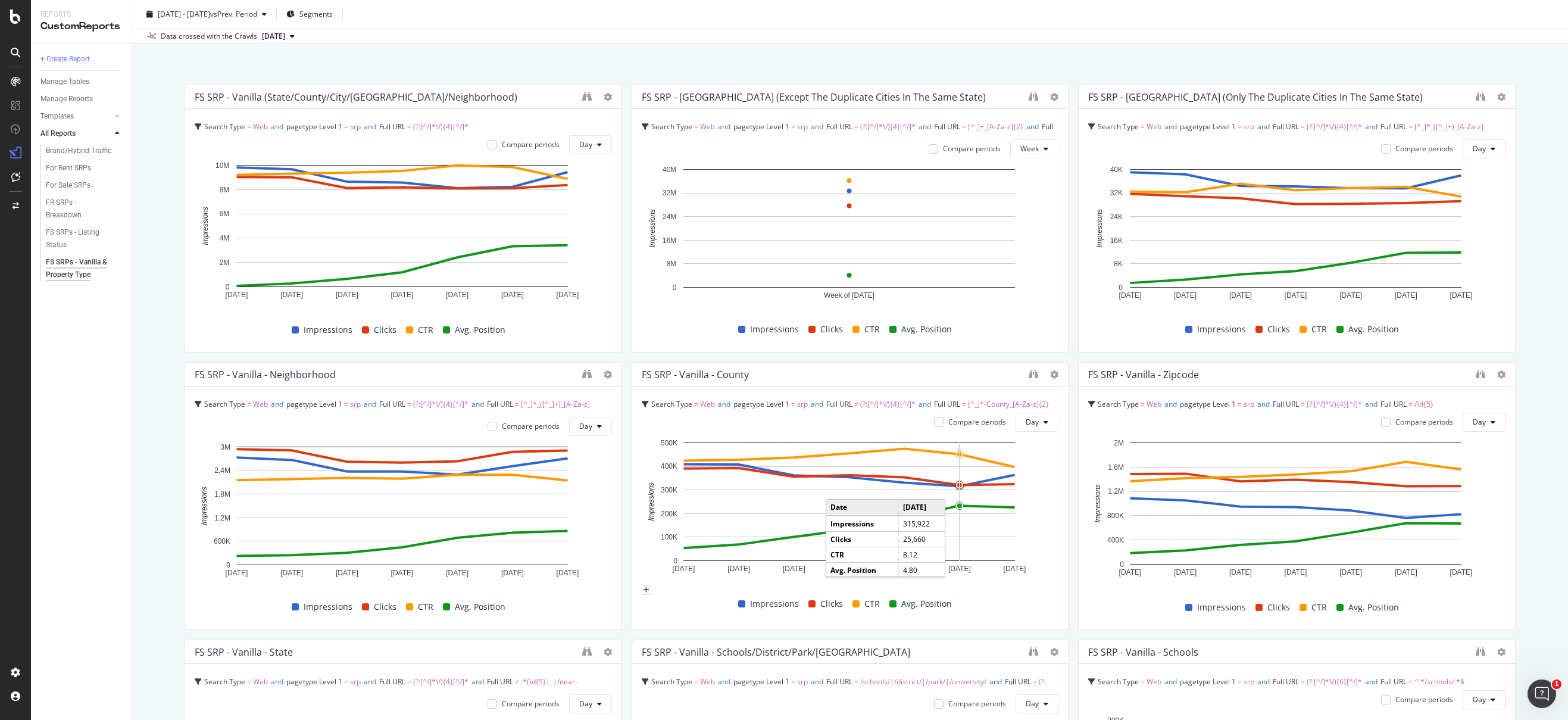
scroll to position [138, 0]
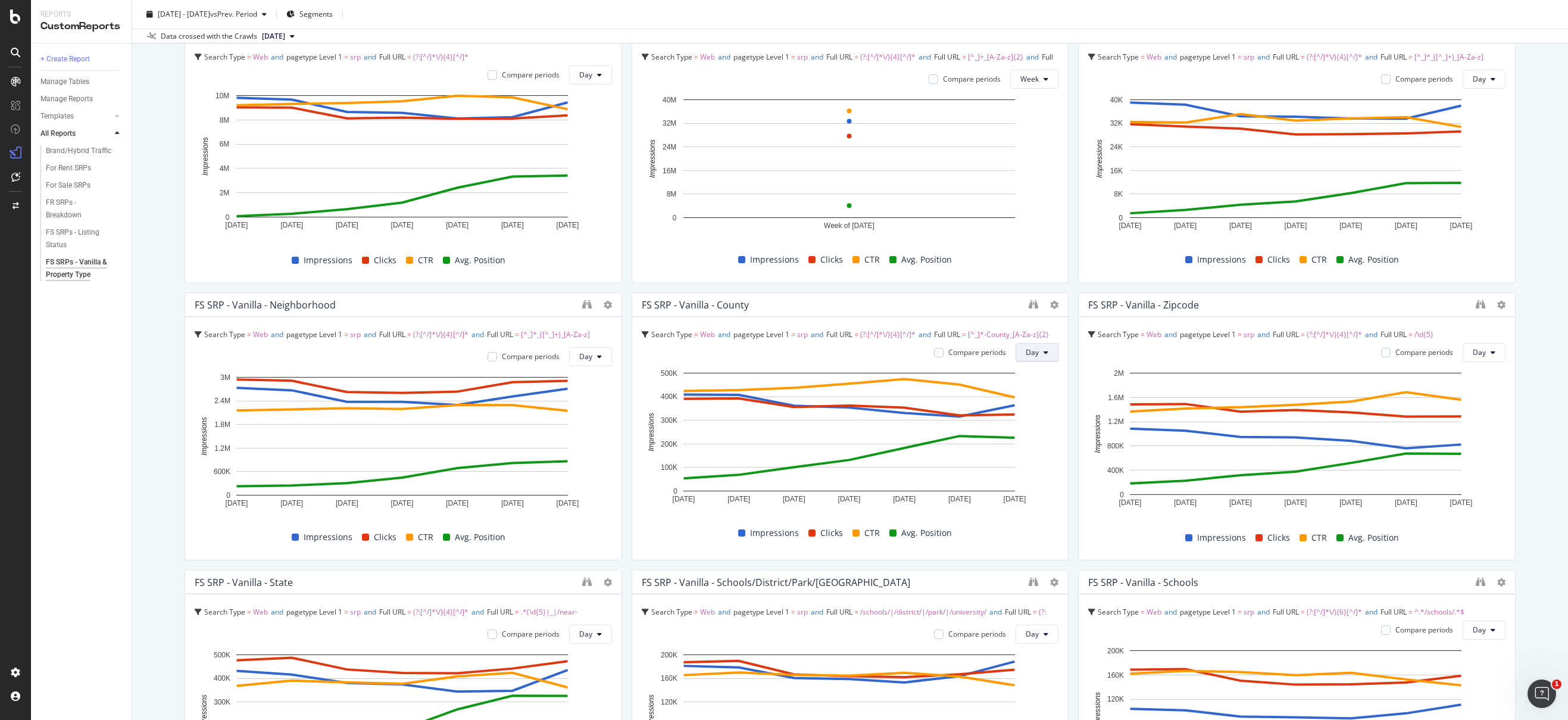
click at [1033, 351] on button "Day" at bounding box center [1037, 353] width 43 height 19
click at [1030, 397] on span "Week" at bounding box center [1031, 402] width 22 height 11
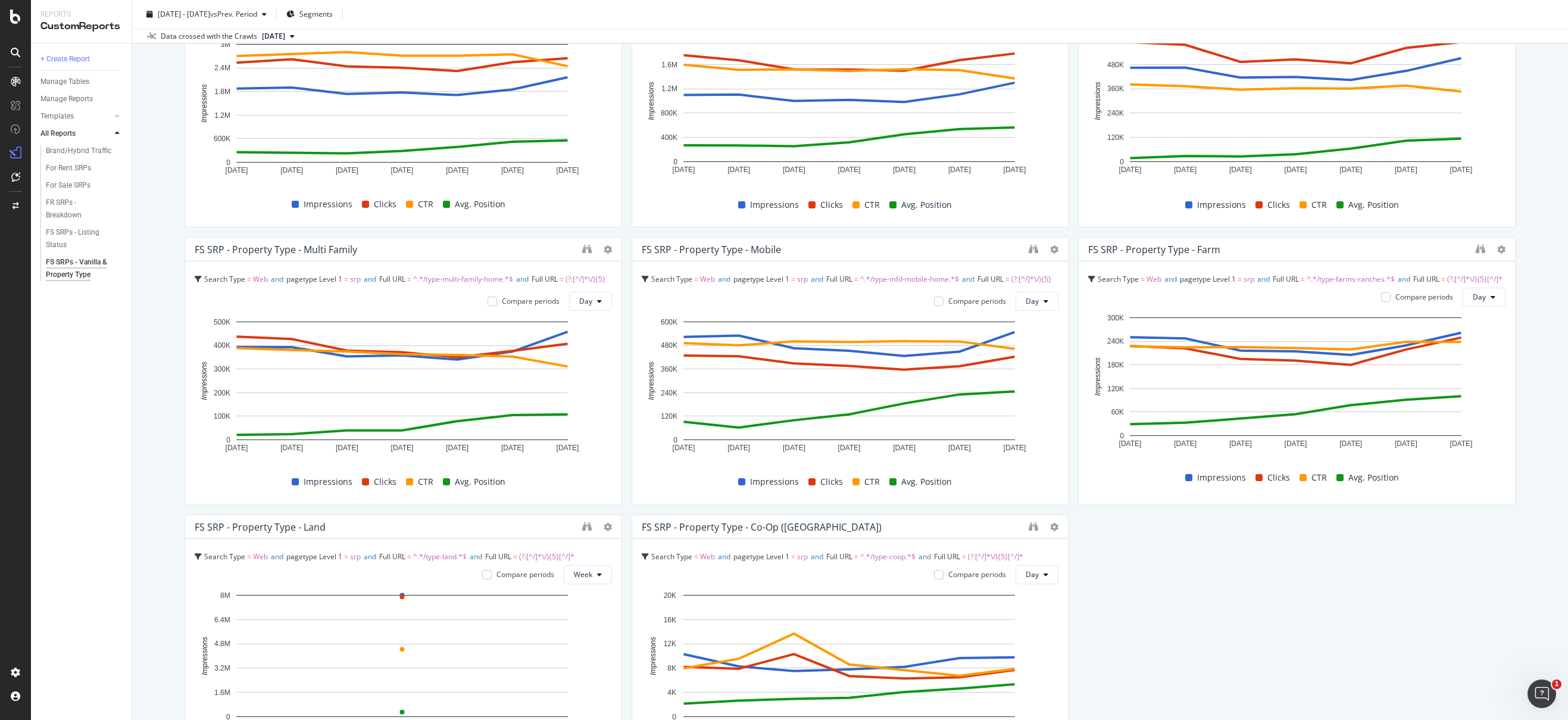
scroll to position [1460, 0]
